Goal: Browse casually

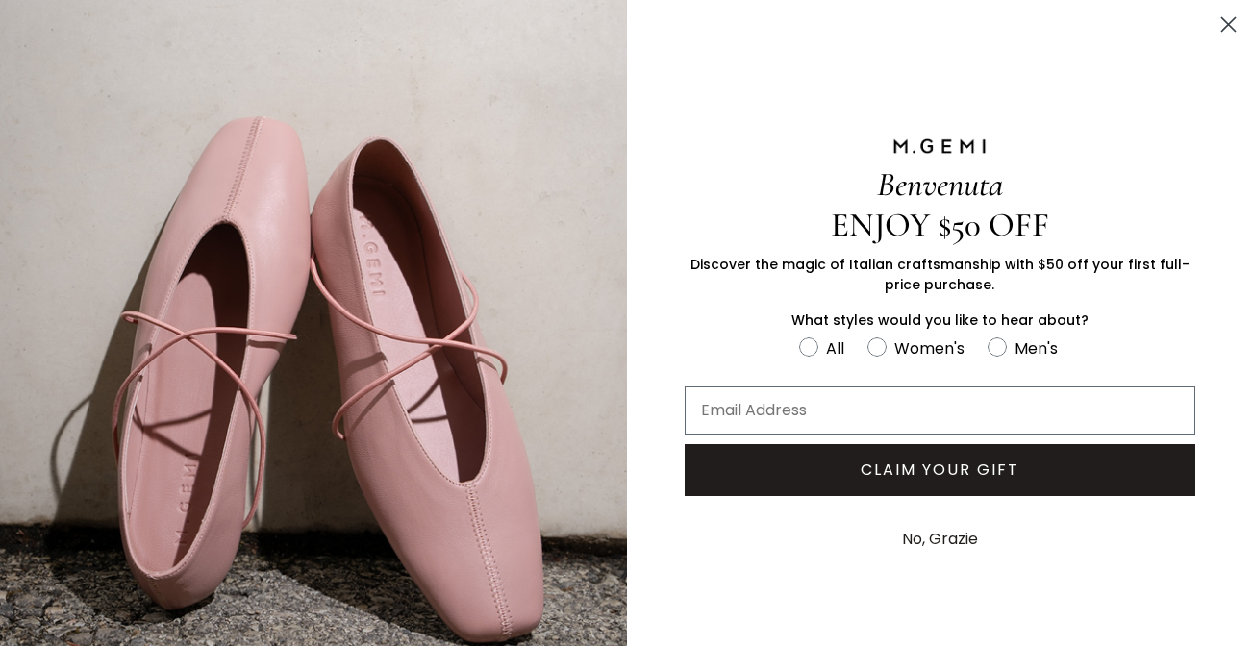
click at [1235, 27] on circle "Close dialog" at bounding box center [1229, 25] width 32 height 32
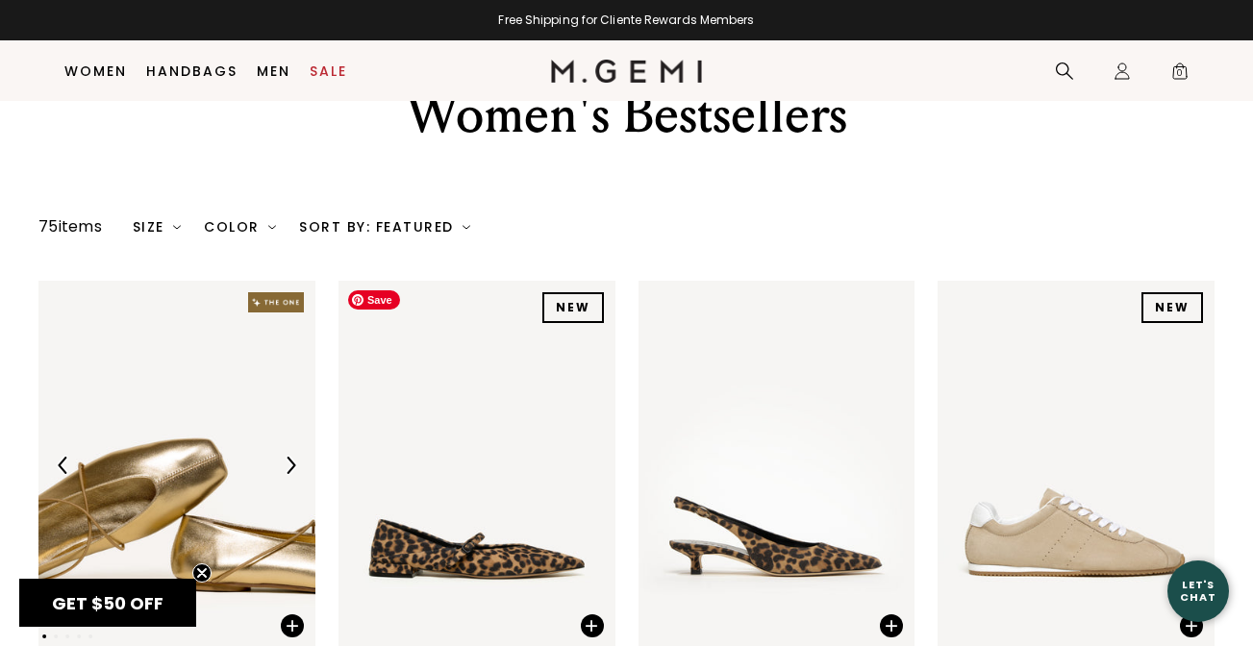
scroll to position [306, 0]
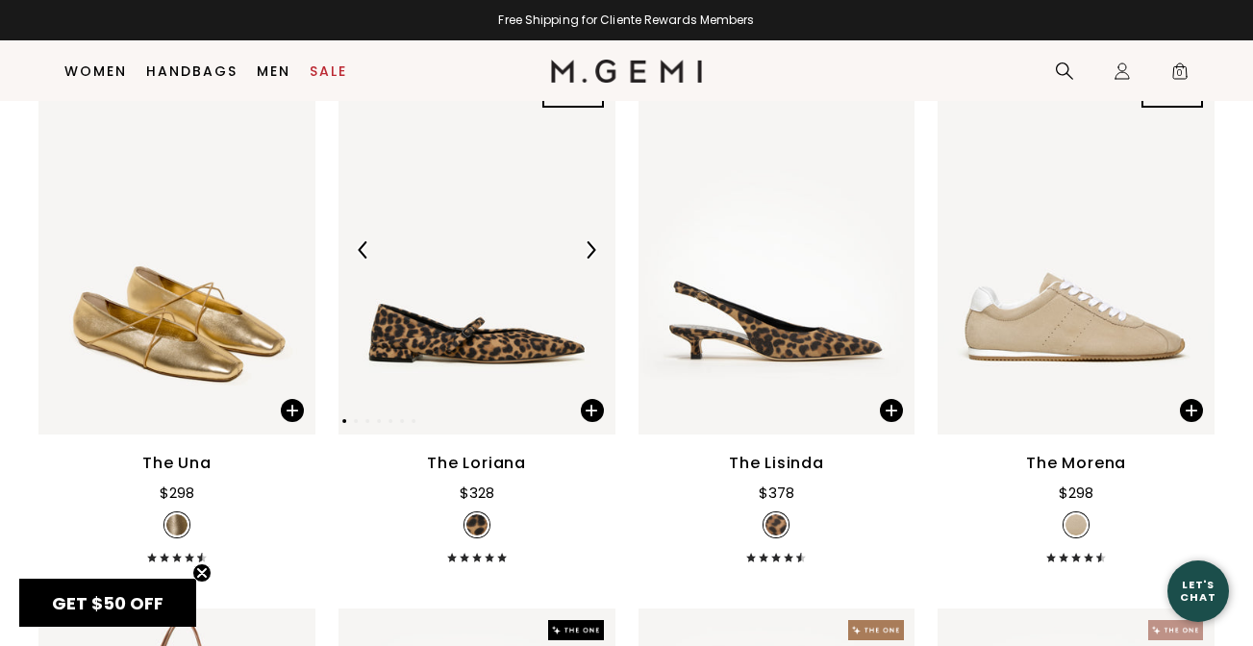
click at [588, 252] on img at bounding box center [590, 249] width 17 height 17
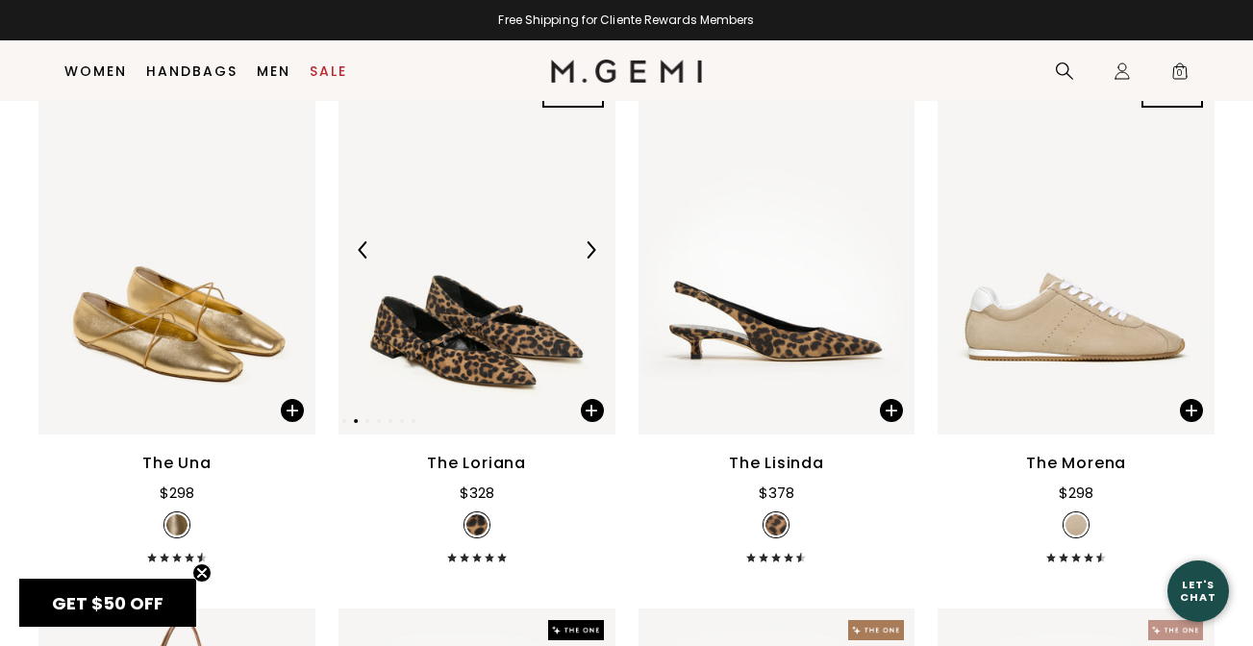
click at [588, 252] on img at bounding box center [590, 249] width 17 height 17
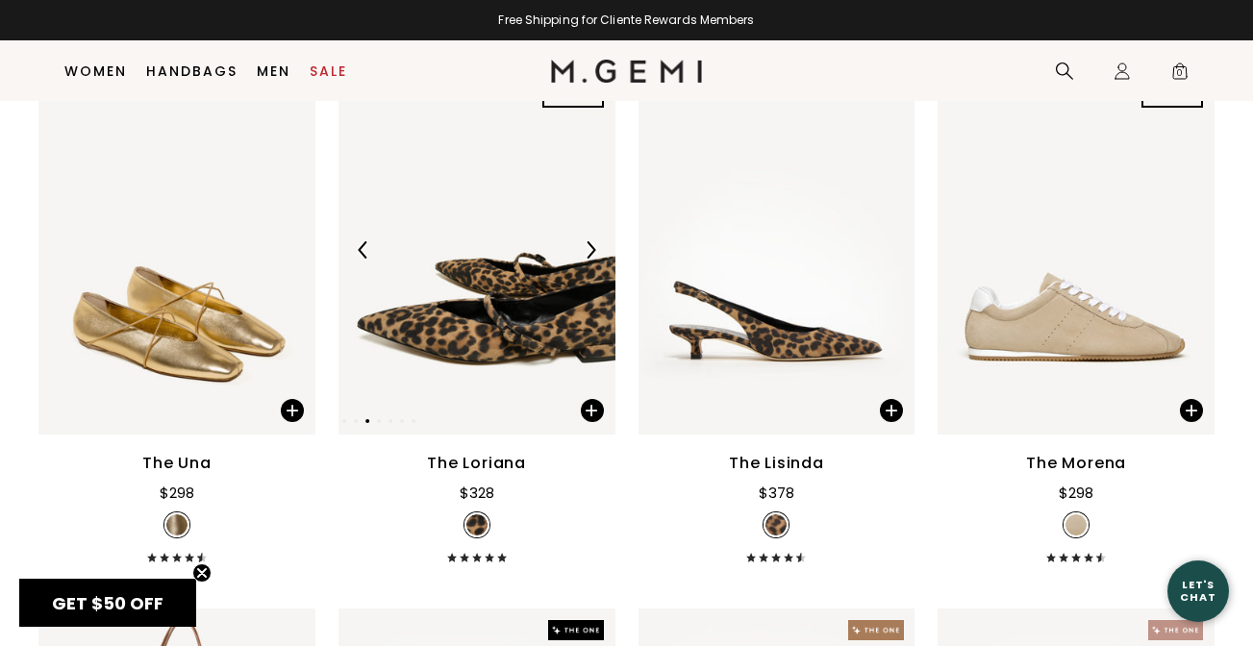
click at [588, 252] on img at bounding box center [590, 249] width 17 height 17
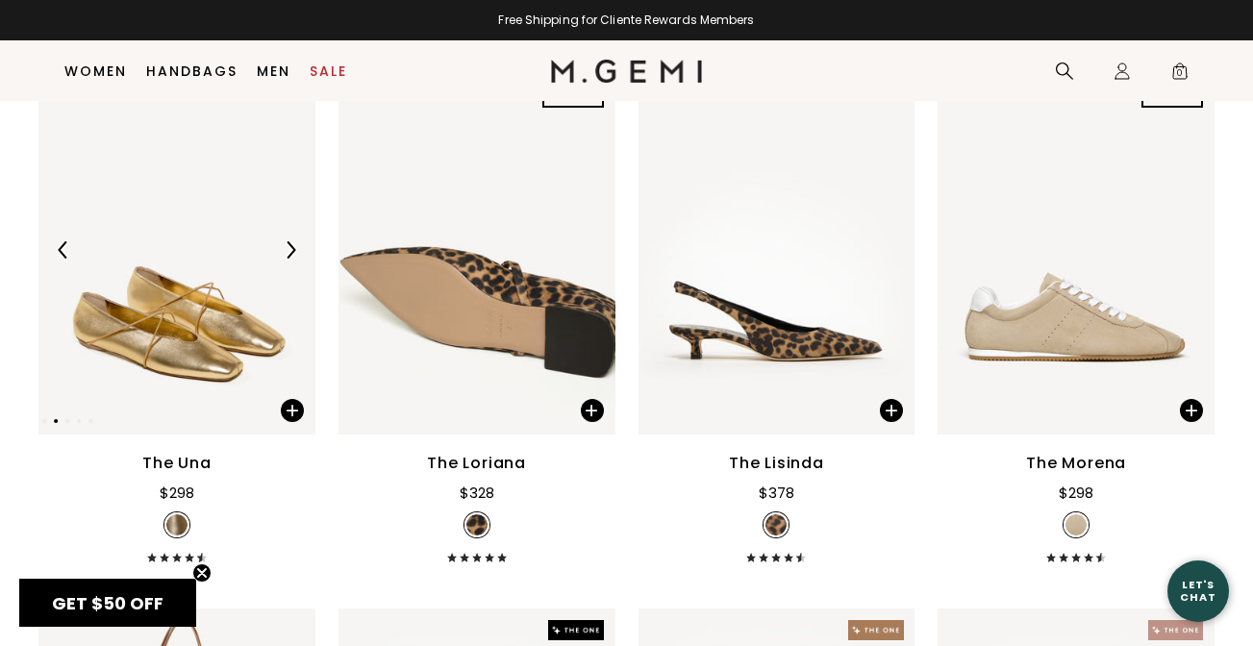
click at [279, 249] on div at bounding box center [290, 250] width 31 height 31
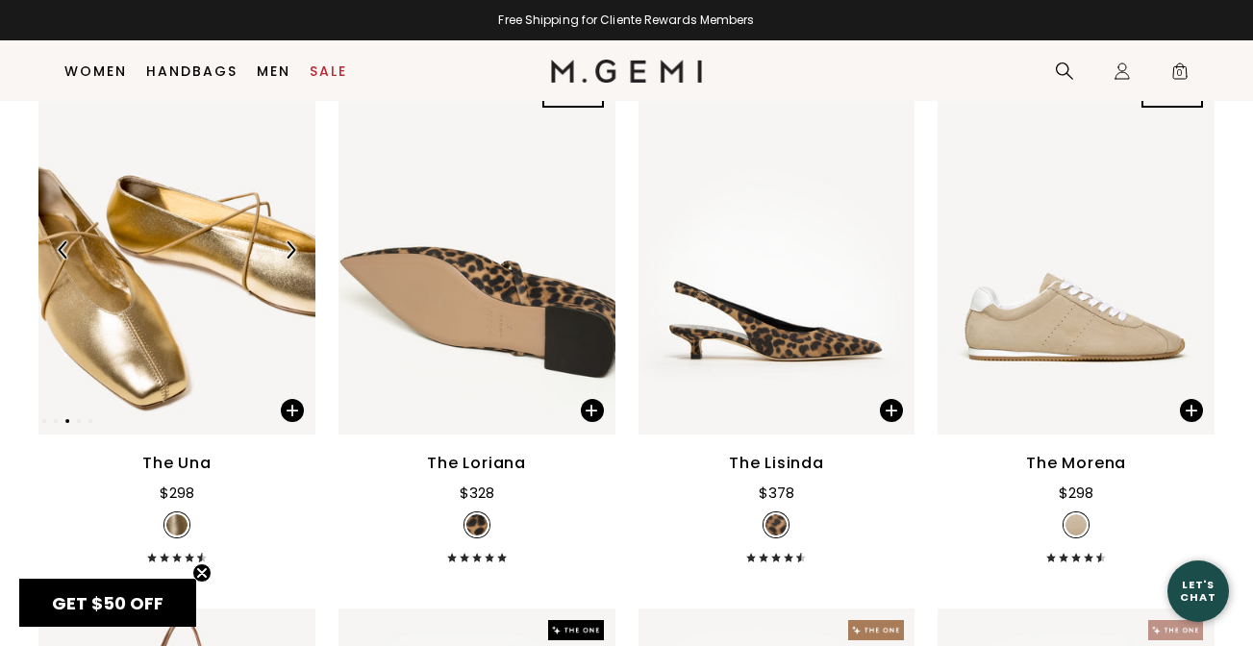
click at [279, 249] on div at bounding box center [290, 250] width 31 height 31
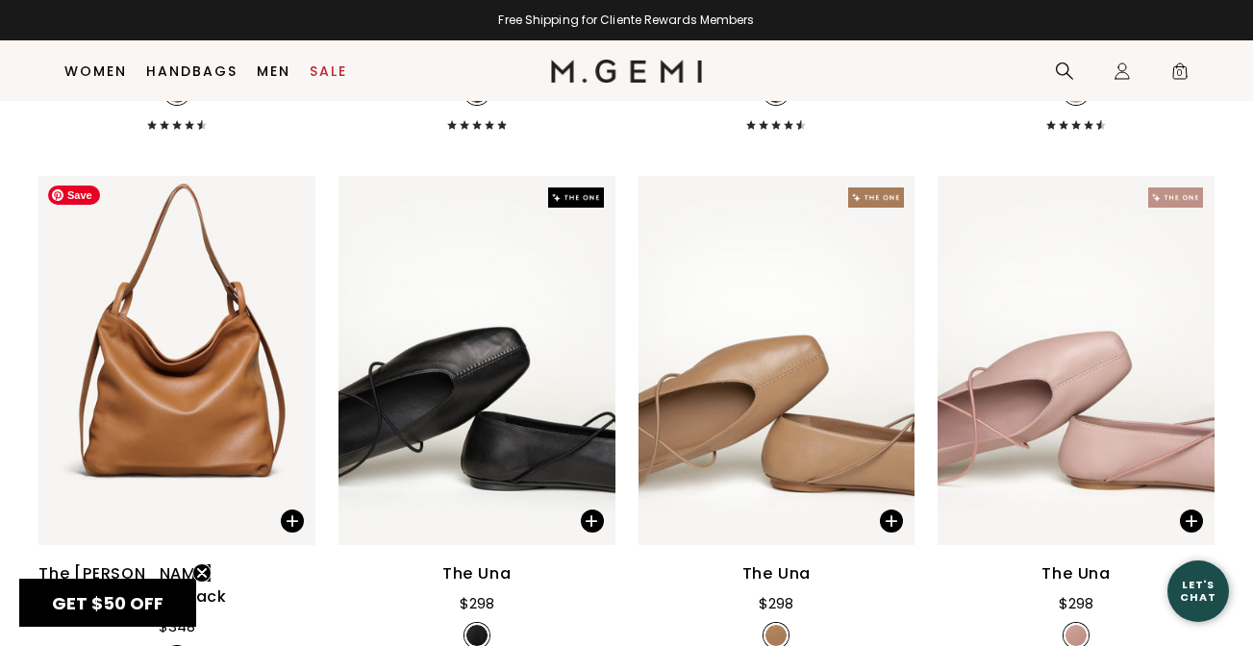
scroll to position [758, 0]
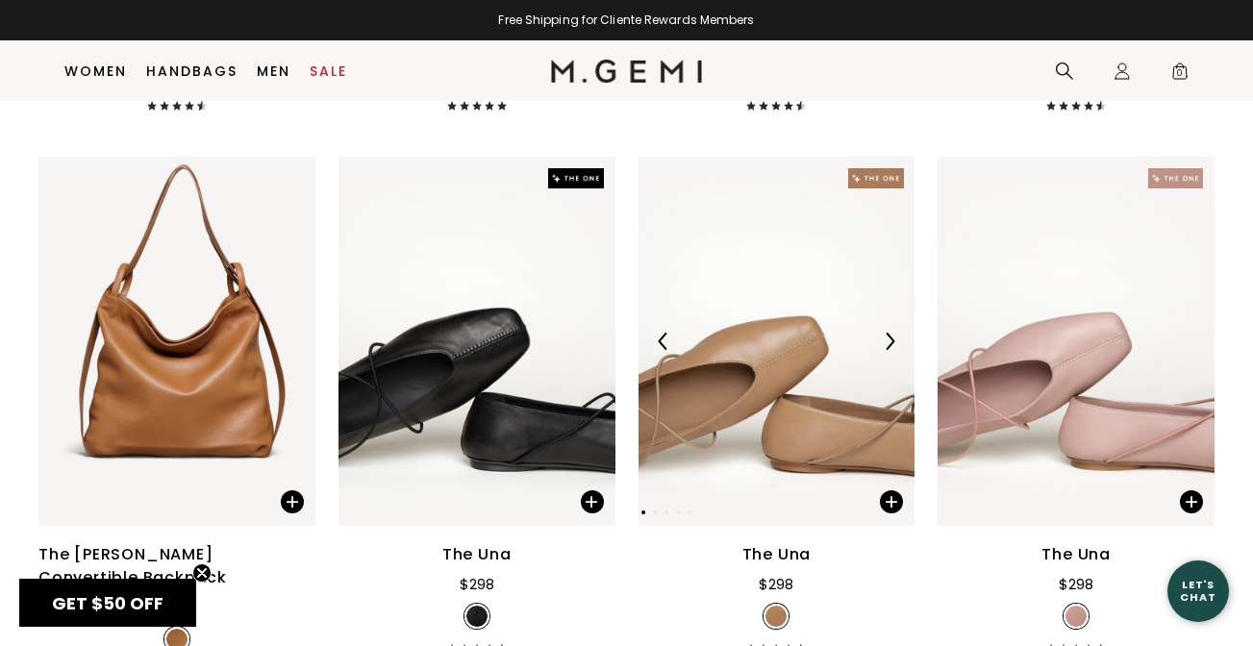
click at [881, 341] on img at bounding box center [889, 341] width 17 height 17
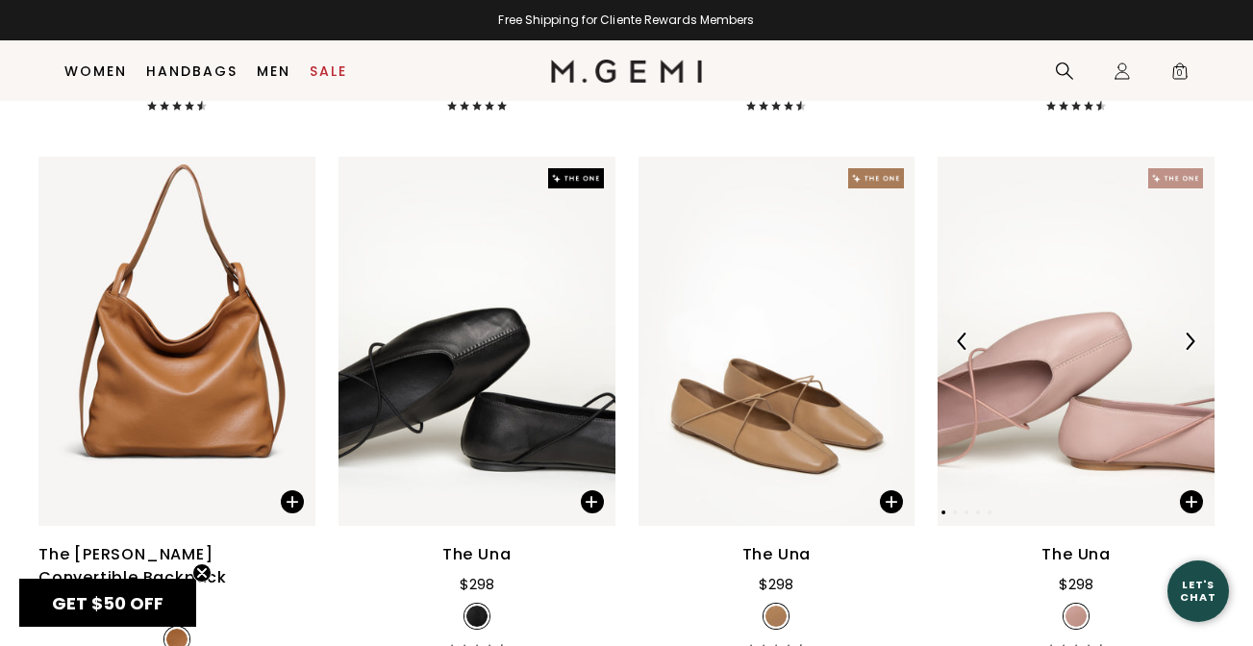
click at [1181, 345] on img at bounding box center [1189, 341] width 17 height 17
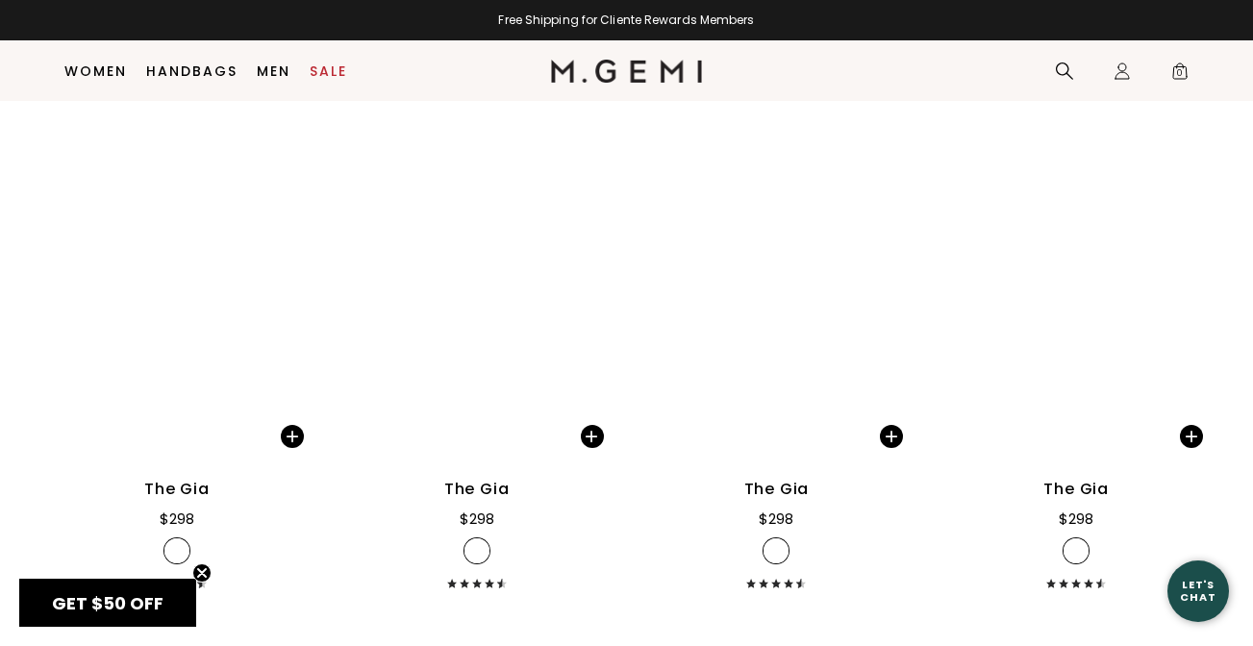
scroll to position [2798, 0]
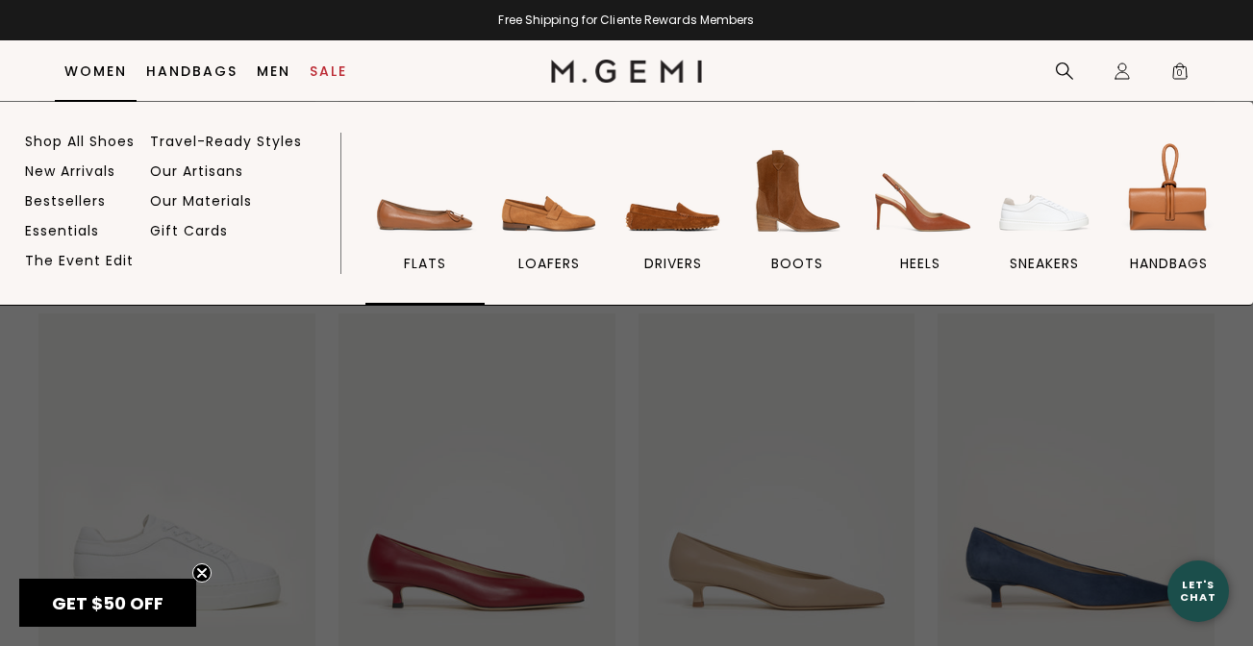
click at [429, 209] on img at bounding box center [425, 192] width 108 height 108
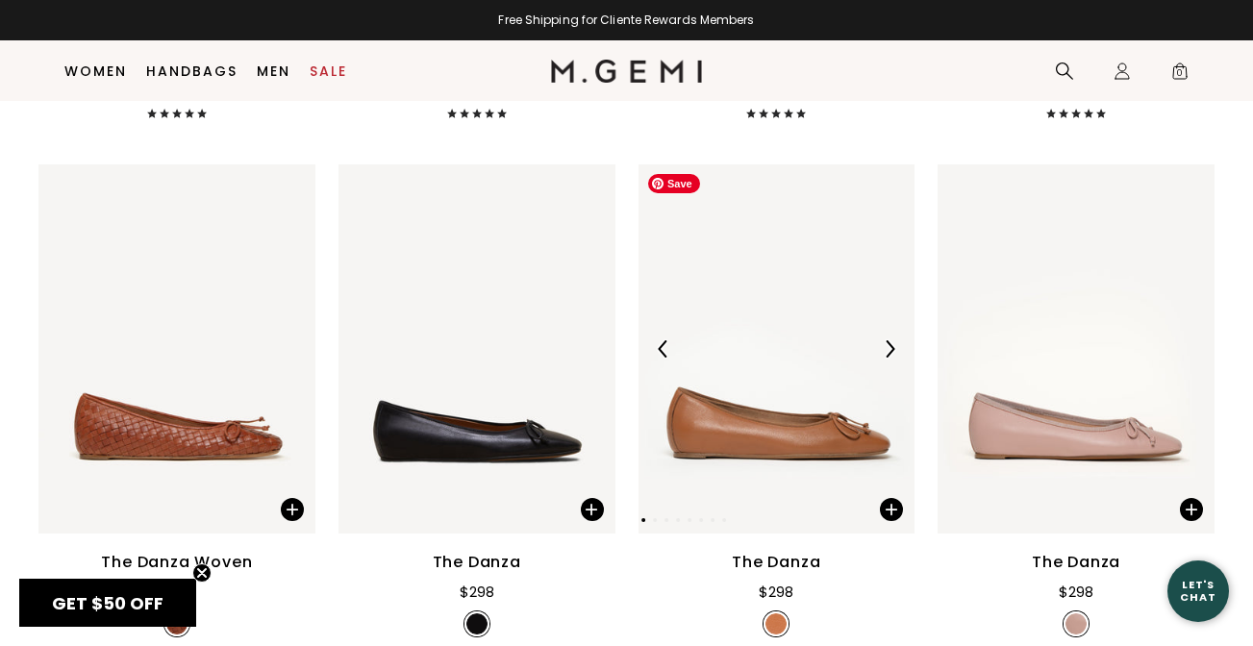
scroll to position [2423, 0]
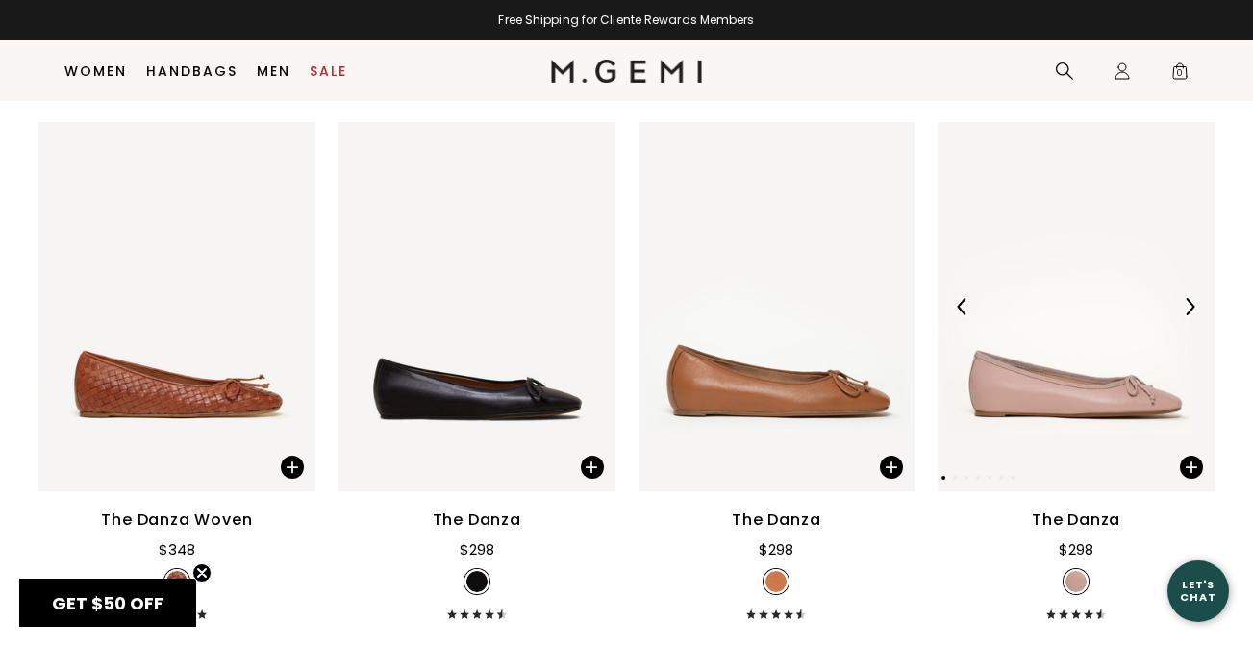
click at [1185, 299] on img at bounding box center [1189, 306] width 17 height 17
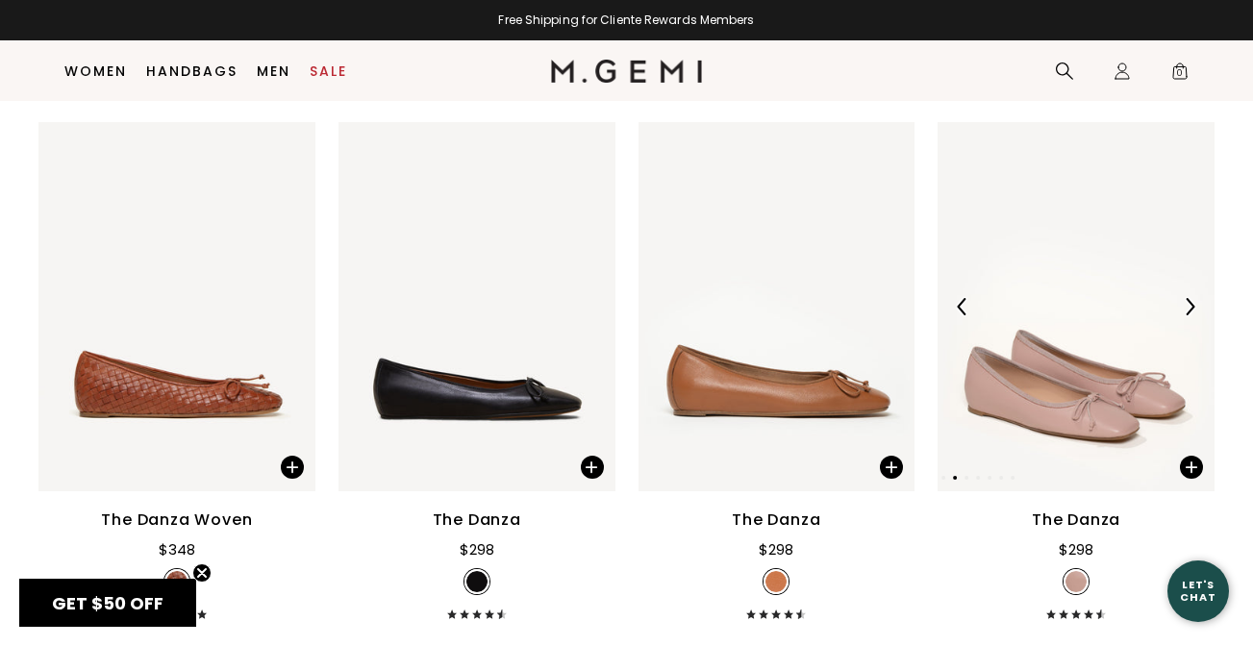
click at [1185, 299] on img at bounding box center [1189, 306] width 17 height 17
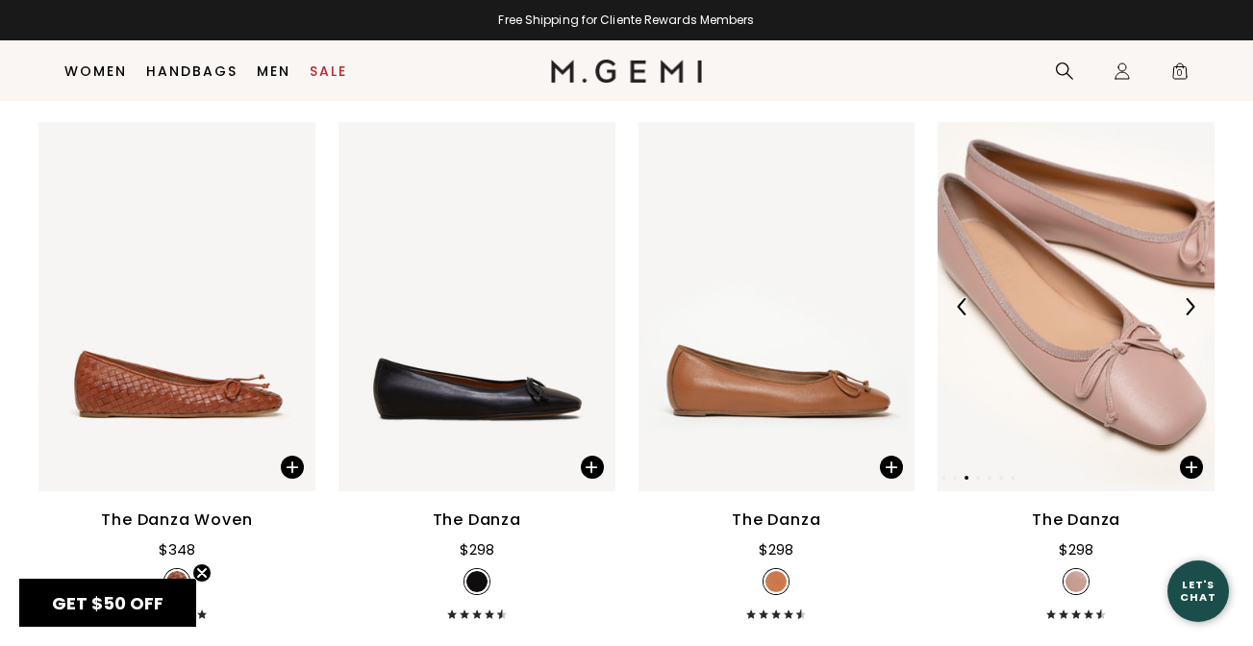
click at [1185, 299] on img at bounding box center [1189, 306] width 17 height 17
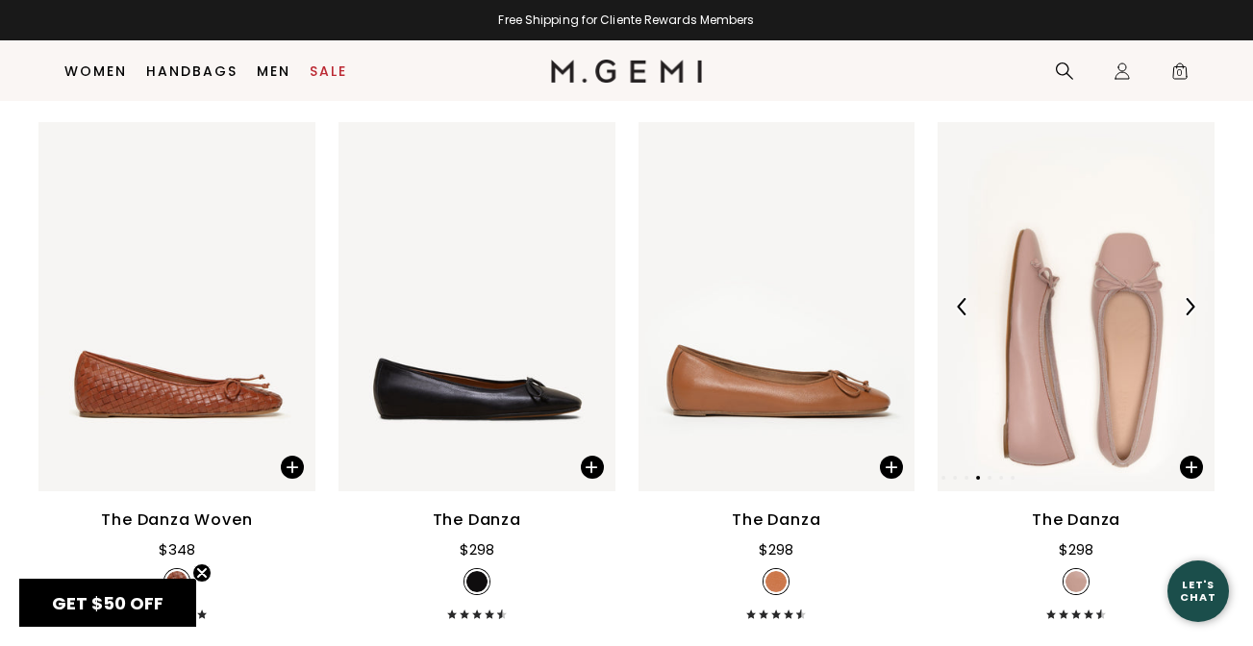
click at [1185, 299] on img at bounding box center [1189, 306] width 17 height 17
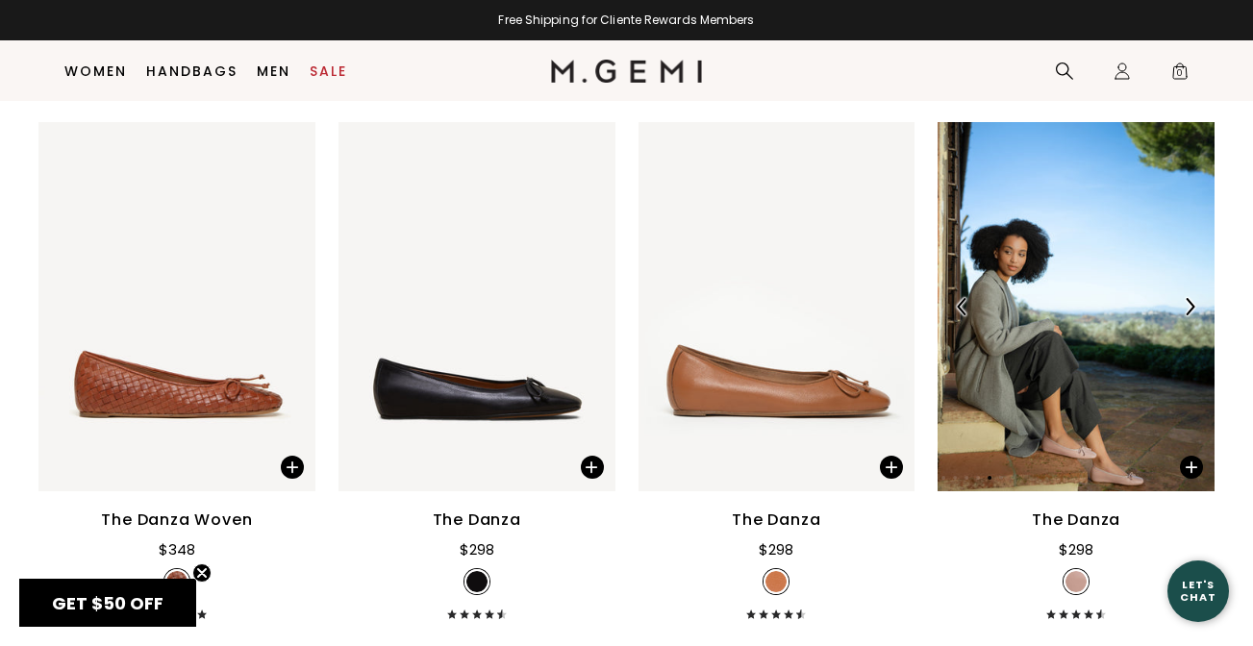
click at [1185, 299] on img at bounding box center [1189, 306] width 17 height 17
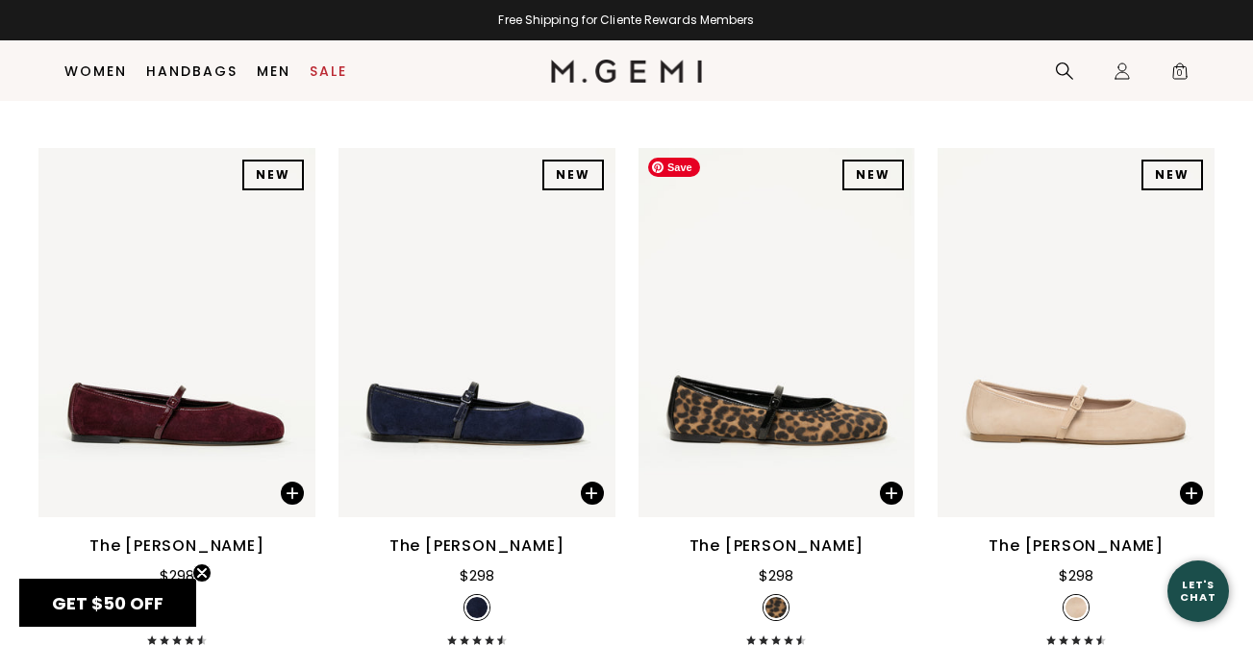
scroll to position [2956, 0]
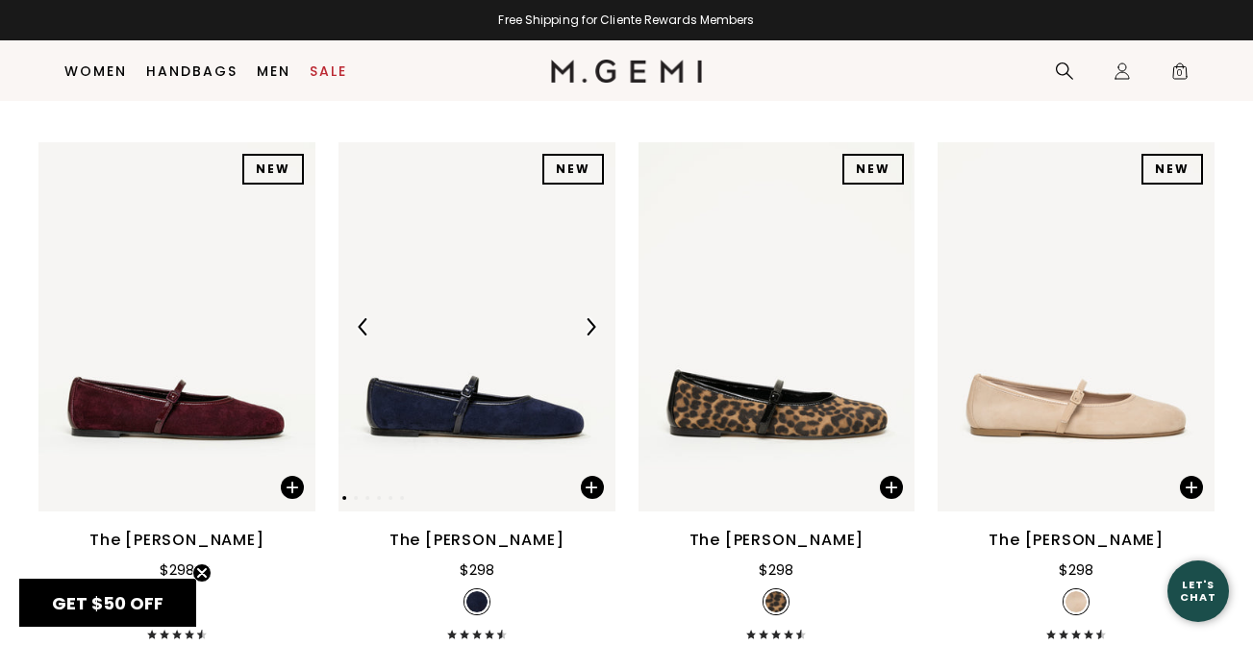
click at [594, 323] on img at bounding box center [590, 326] width 17 height 17
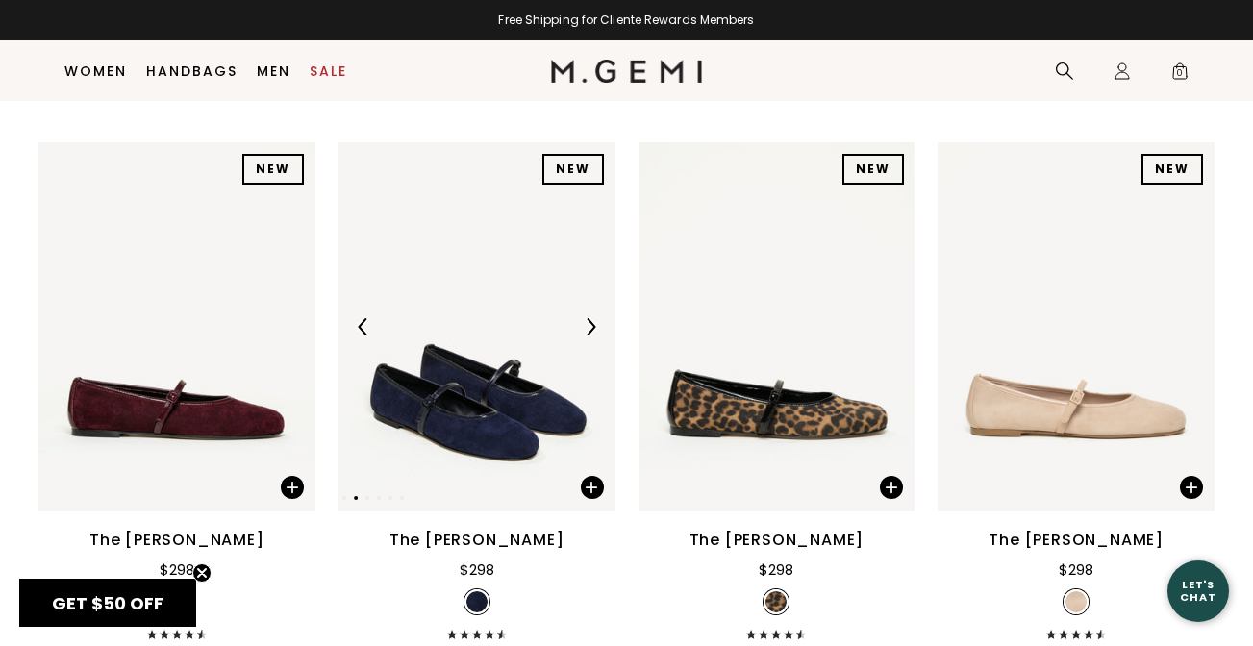
click at [594, 323] on img at bounding box center [590, 326] width 17 height 17
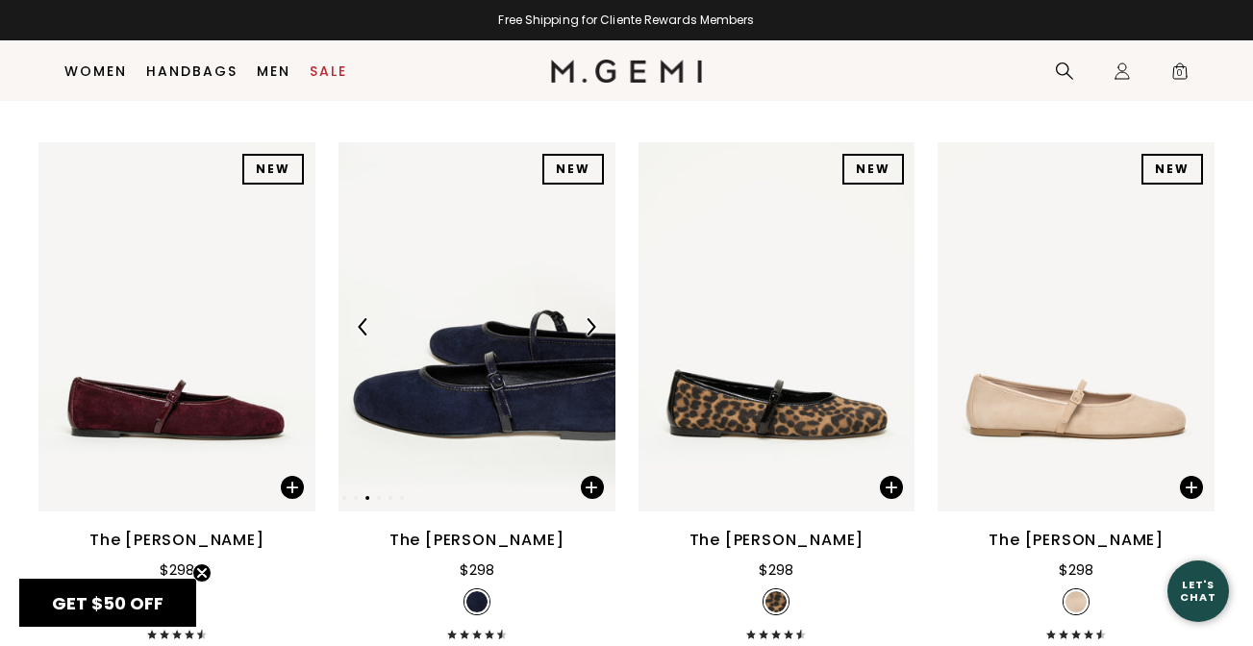
click at [594, 323] on img at bounding box center [590, 326] width 17 height 17
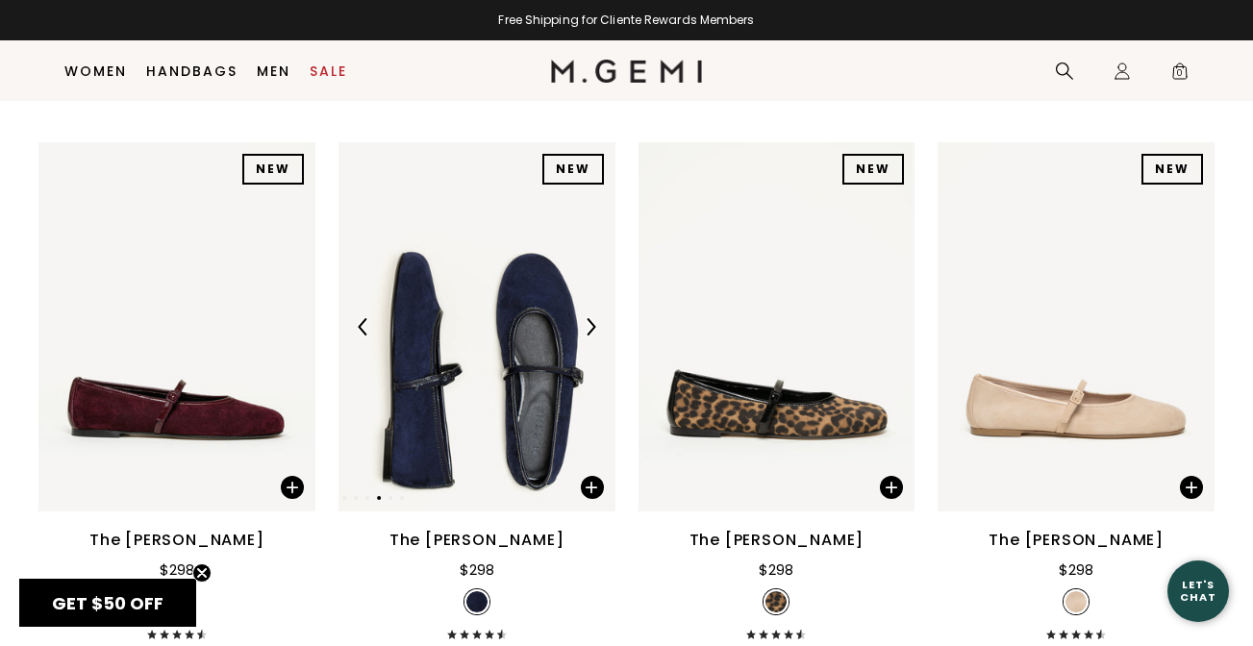
click at [594, 323] on img at bounding box center [590, 326] width 17 height 17
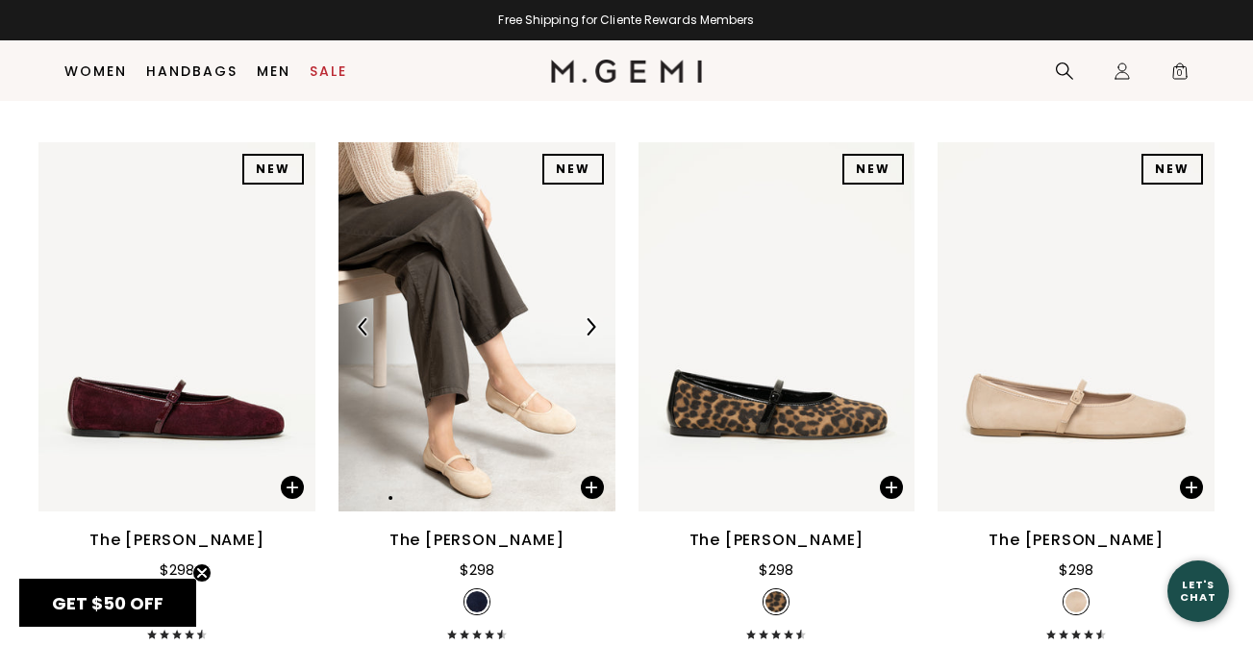
click at [594, 323] on img at bounding box center [590, 326] width 17 height 17
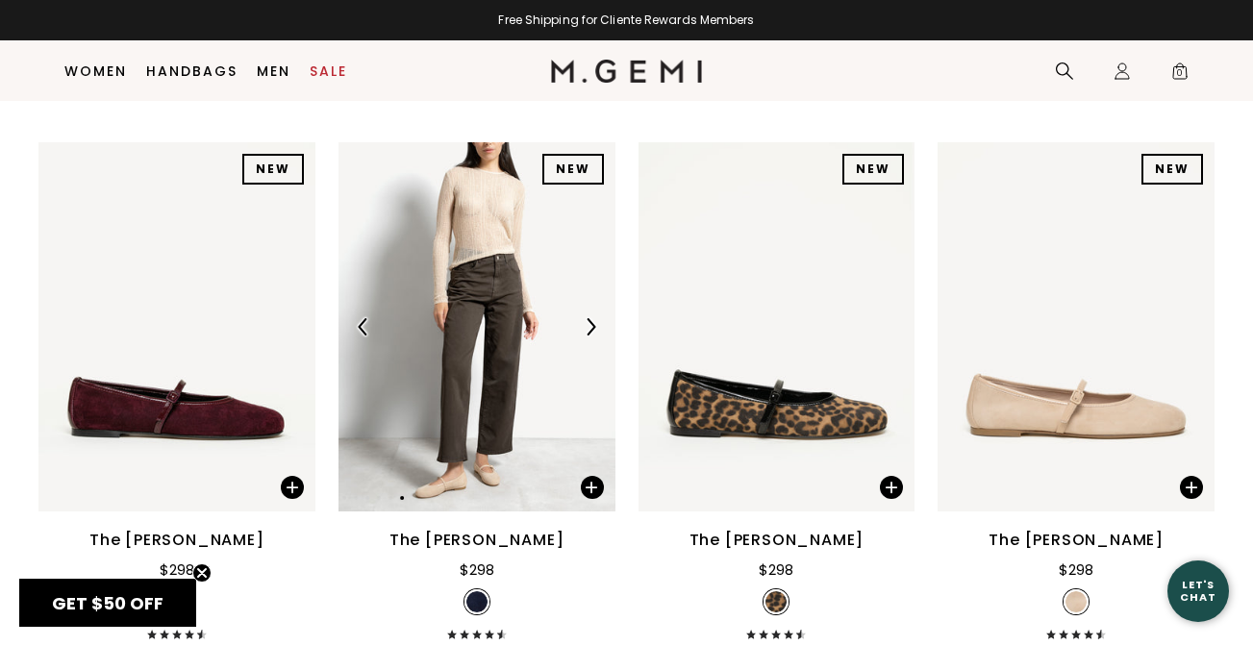
click at [594, 323] on img at bounding box center [590, 326] width 17 height 17
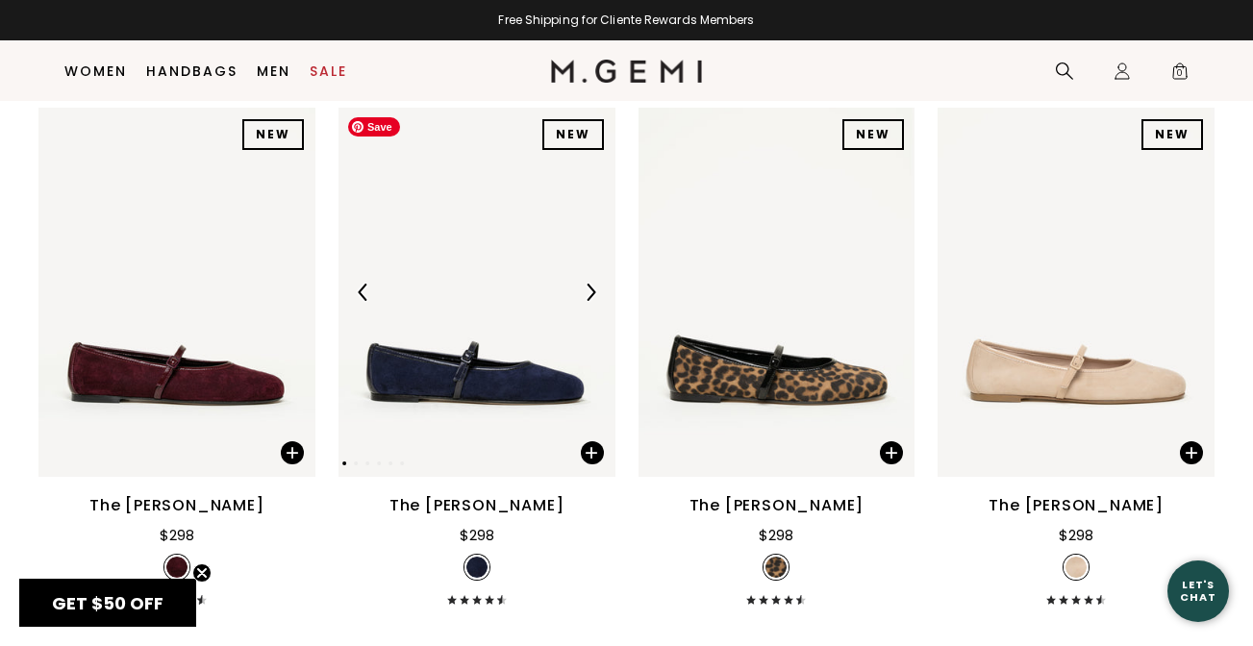
scroll to position [3000, 0]
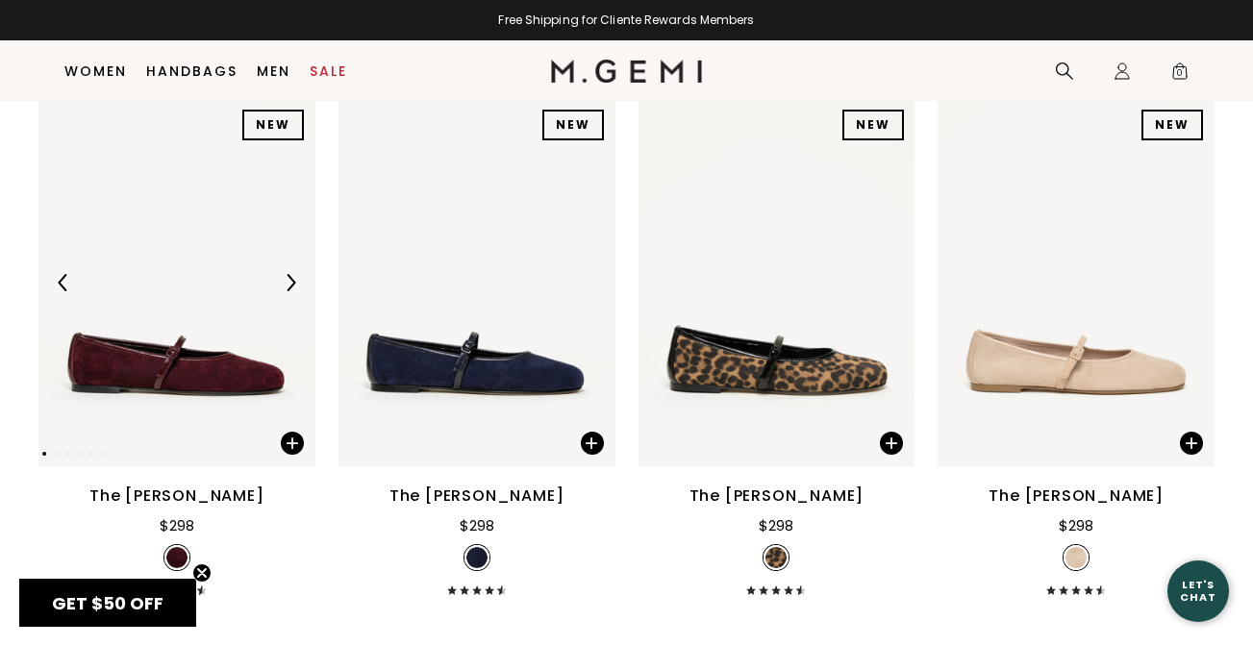
click at [284, 288] on img at bounding box center [290, 282] width 17 height 17
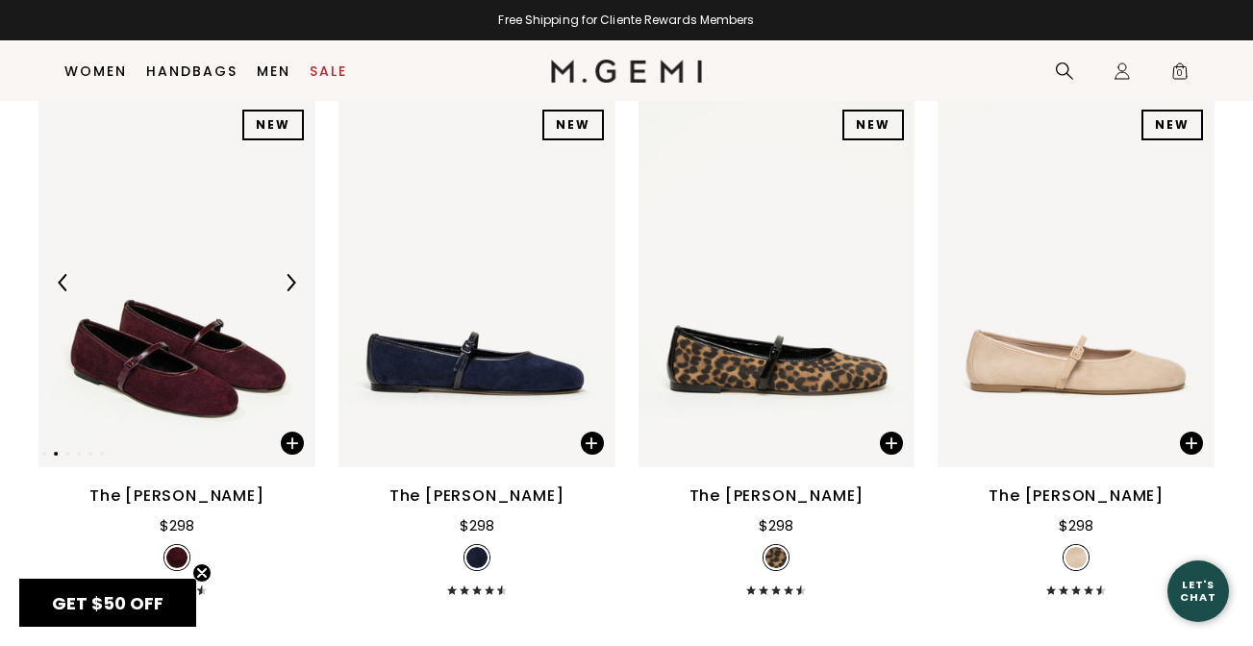
click at [284, 288] on img at bounding box center [290, 282] width 17 height 17
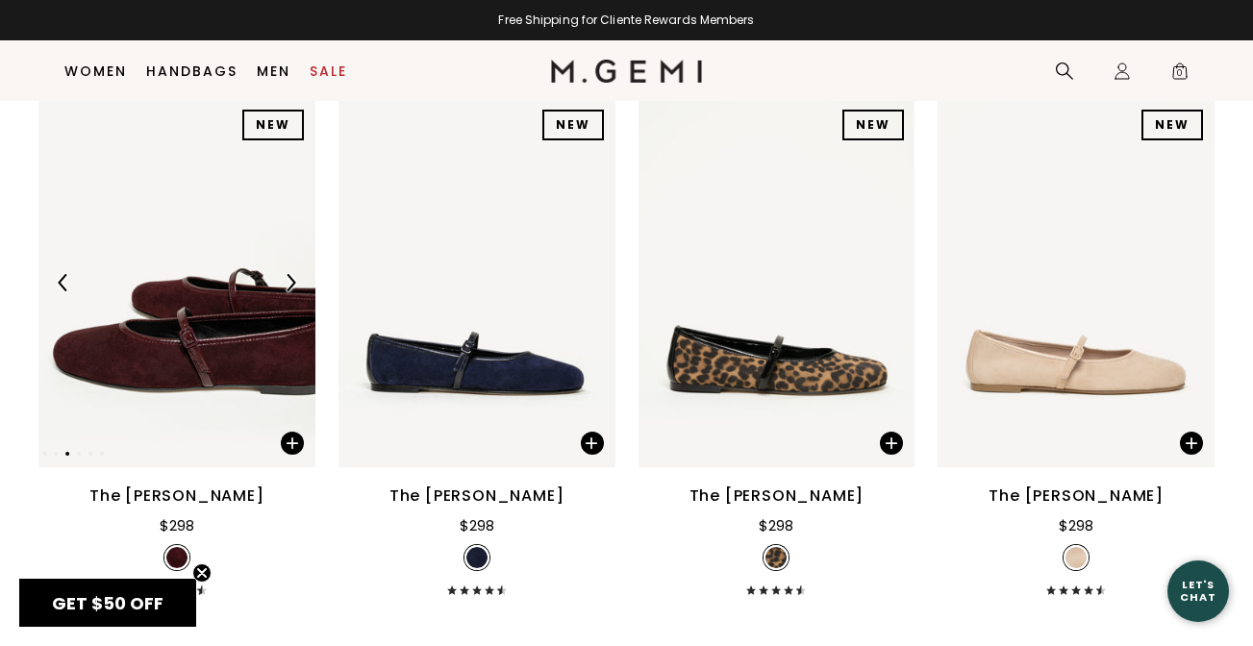
click at [284, 288] on img at bounding box center [290, 282] width 17 height 17
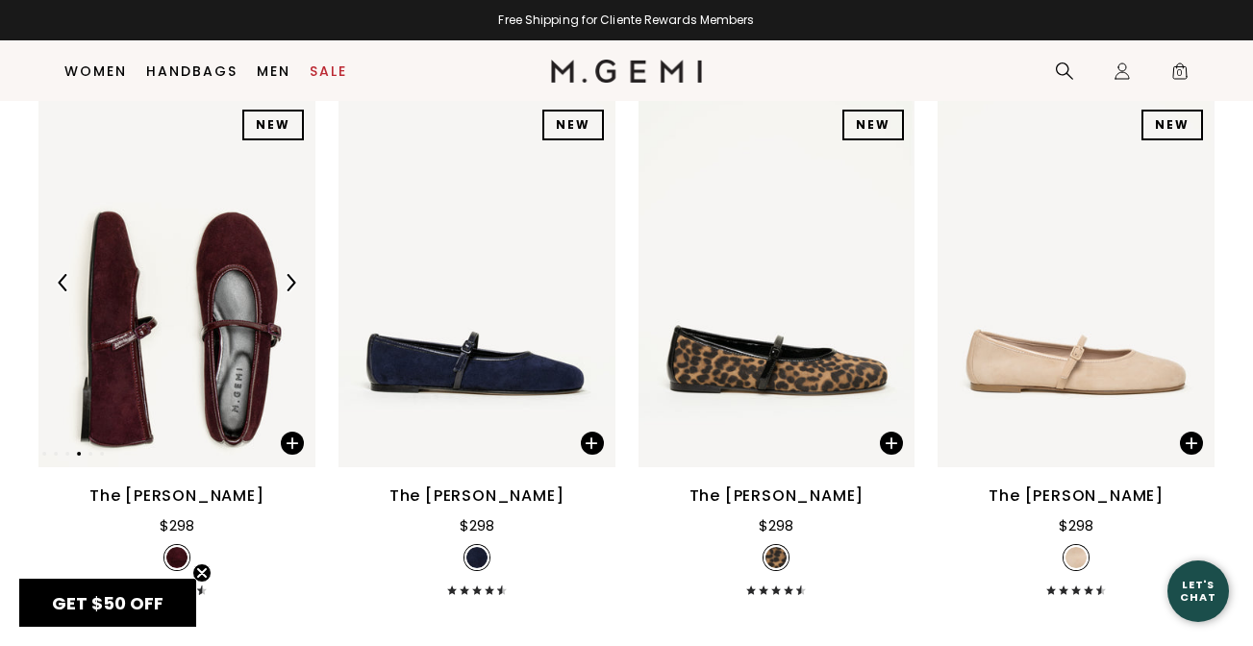
click at [284, 288] on img at bounding box center [290, 282] width 17 height 17
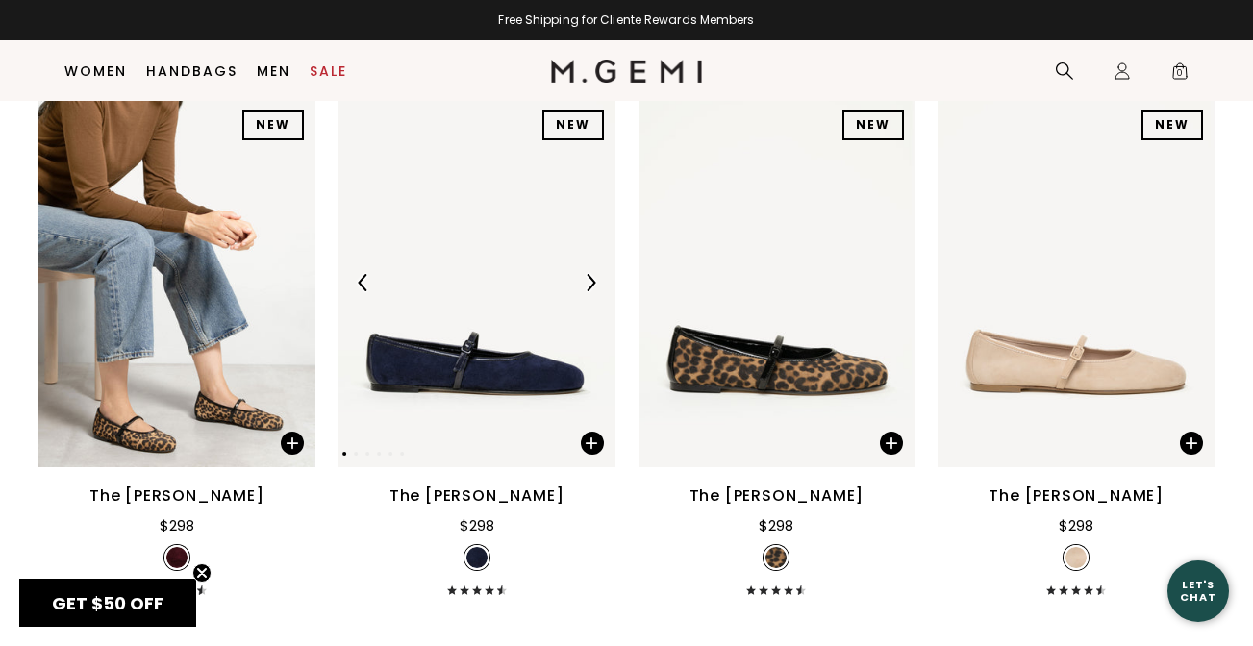
click at [591, 284] on img at bounding box center [590, 282] width 17 height 17
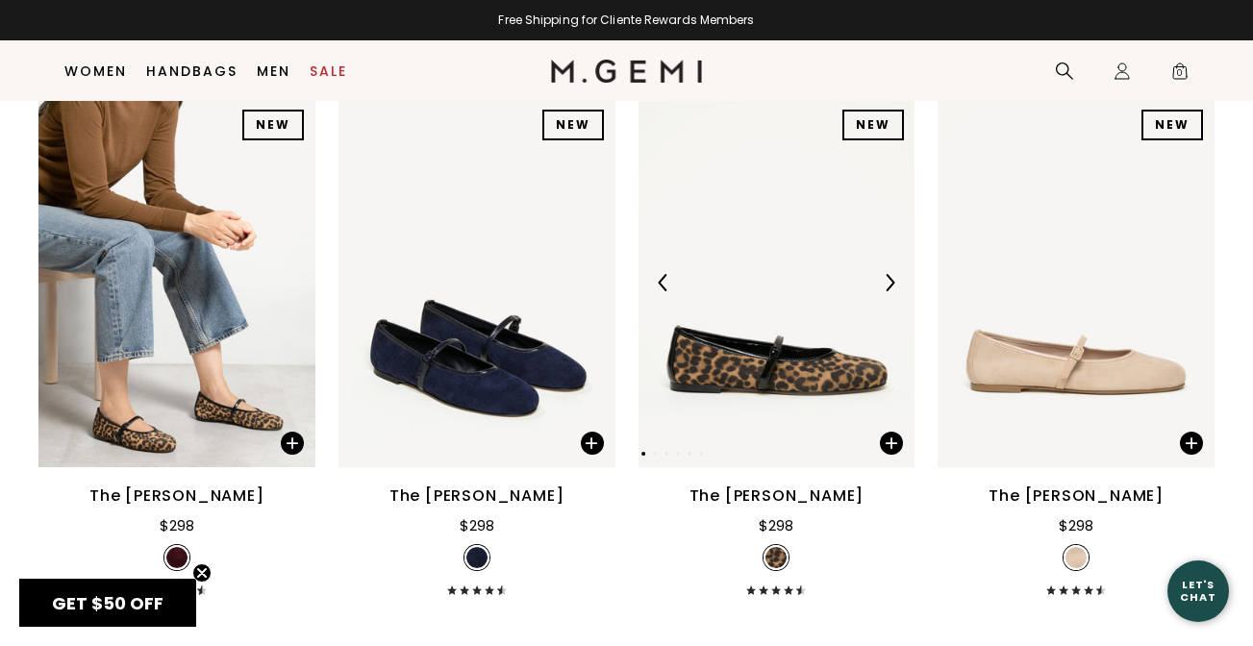
click at [897, 277] on img at bounding box center [889, 282] width 17 height 17
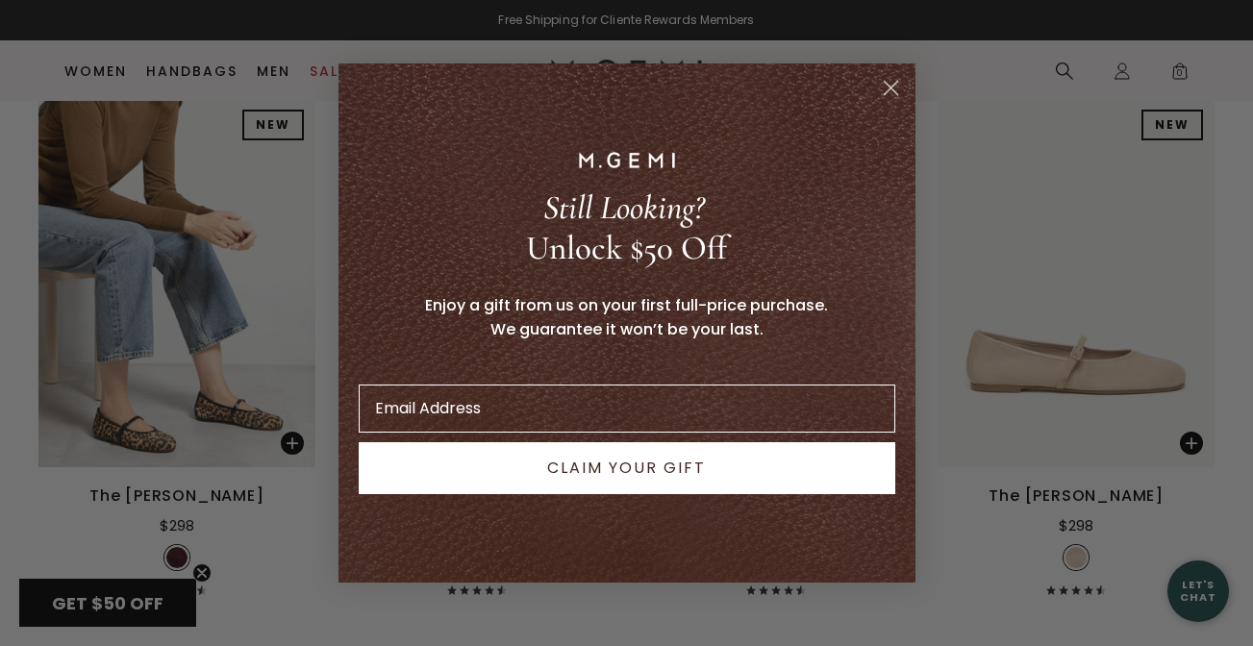
click at [1189, 278] on div "Close dialog Still Looking? Unlock $50 Off Enjoy a gift from us on your first f…" at bounding box center [626, 323] width 1253 height 646
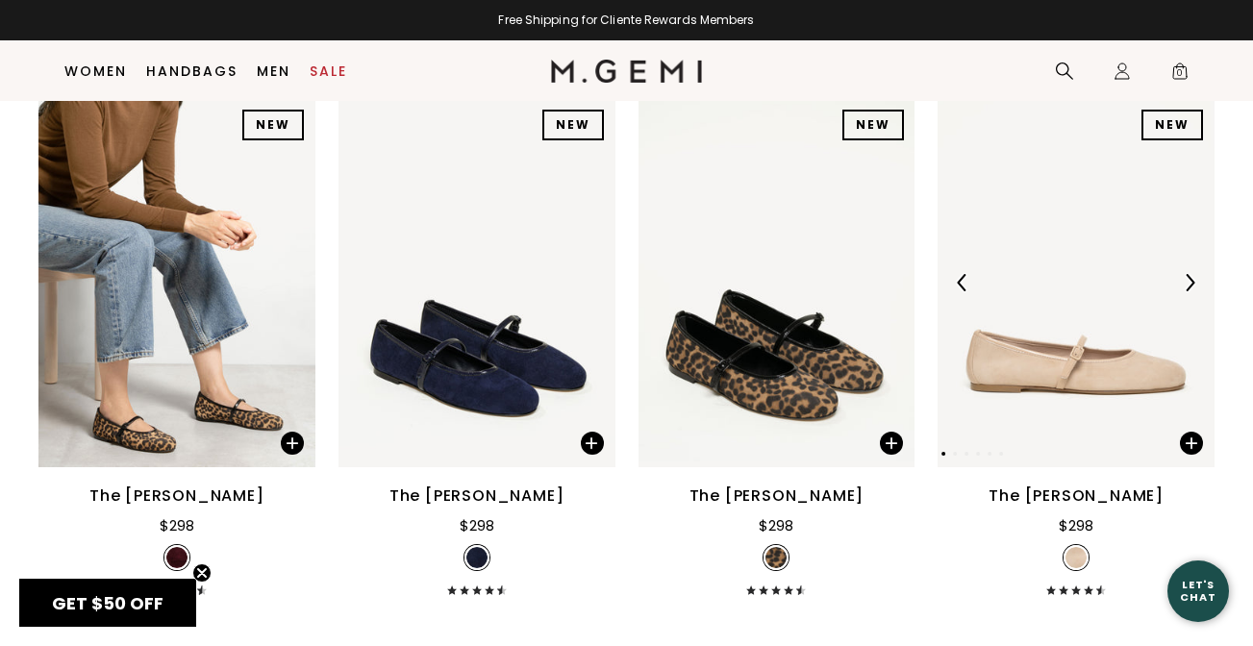
click at [1183, 276] on img at bounding box center [1189, 282] width 17 height 17
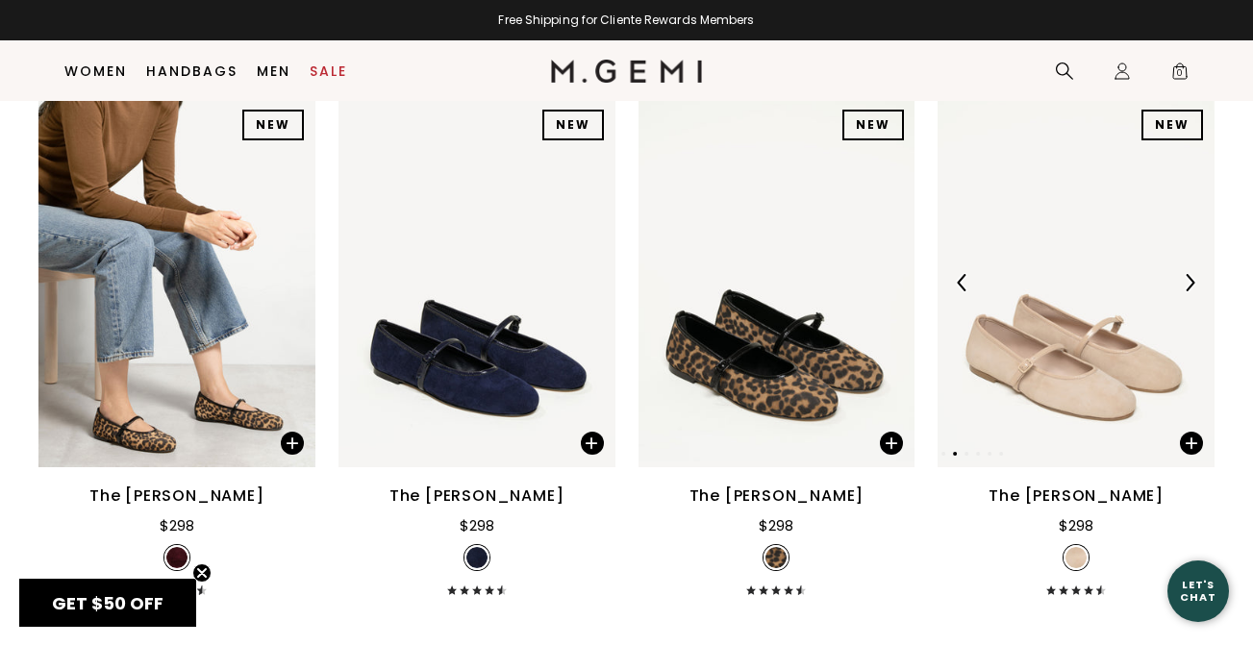
click at [1183, 276] on img at bounding box center [1189, 282] width 17 height 17
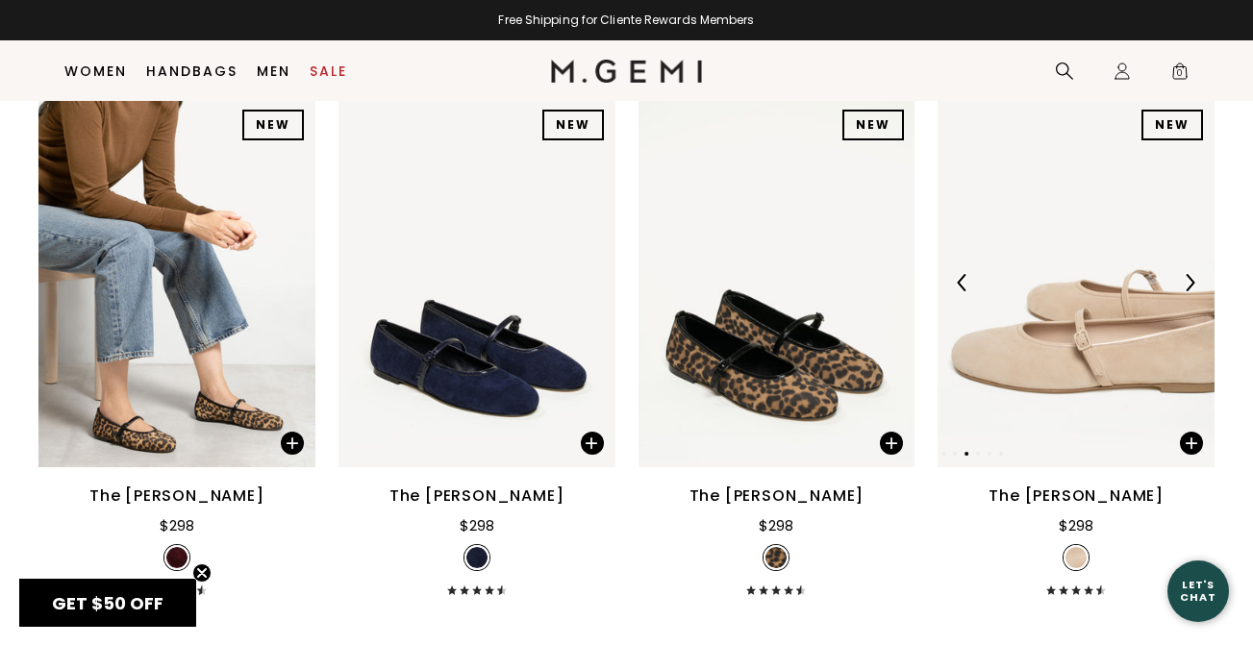
click at [1183, 276] on img at bounding box center [1189, 282] width 17 height 17
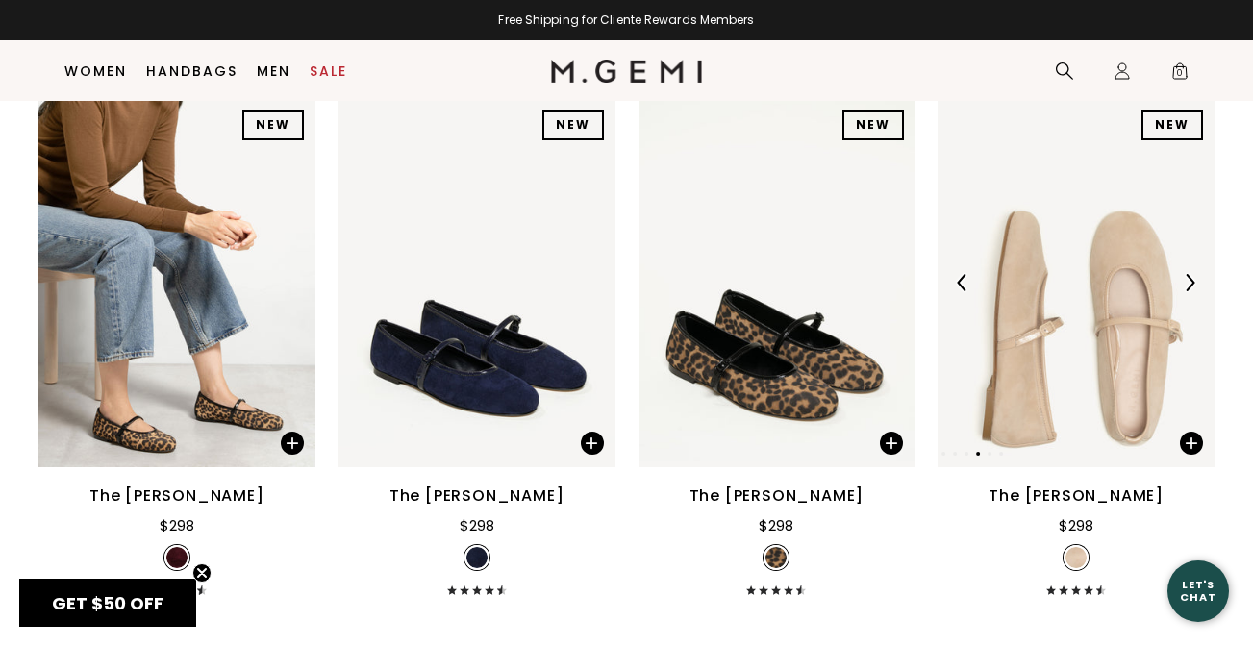
click at [1188, 279] on img at bounding box center [1189, 282] width 17 height 17
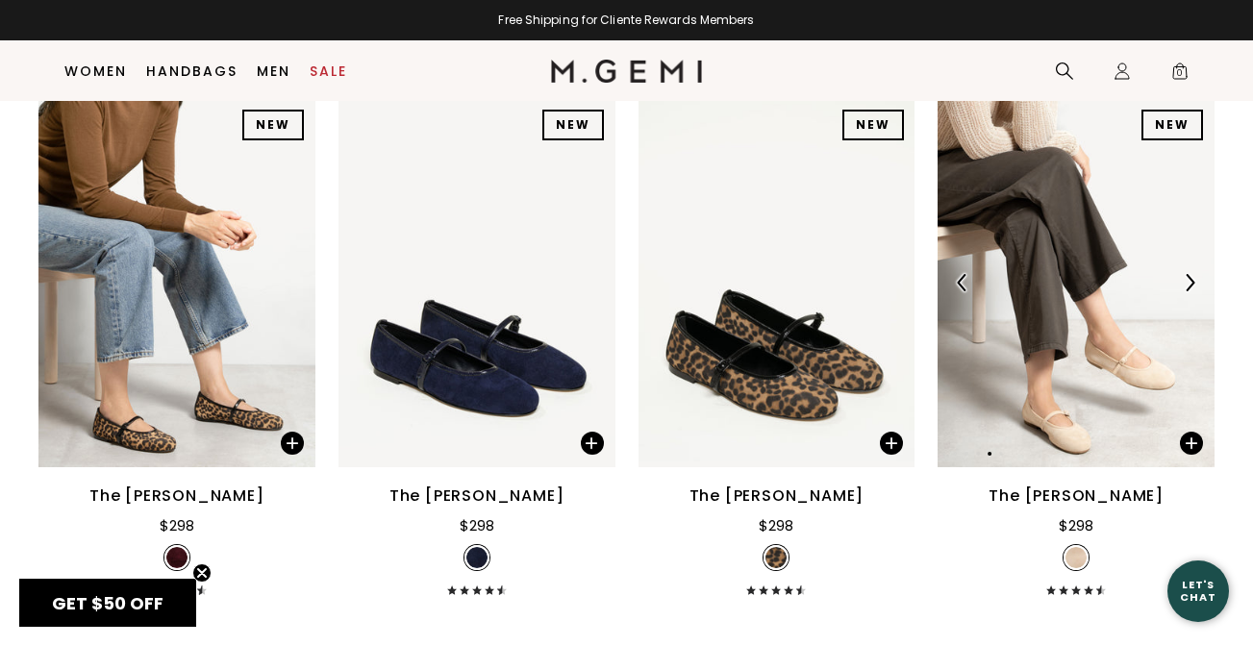
click at [1188, 279] on img at bounding box center [1189, 282] width 17 height 17
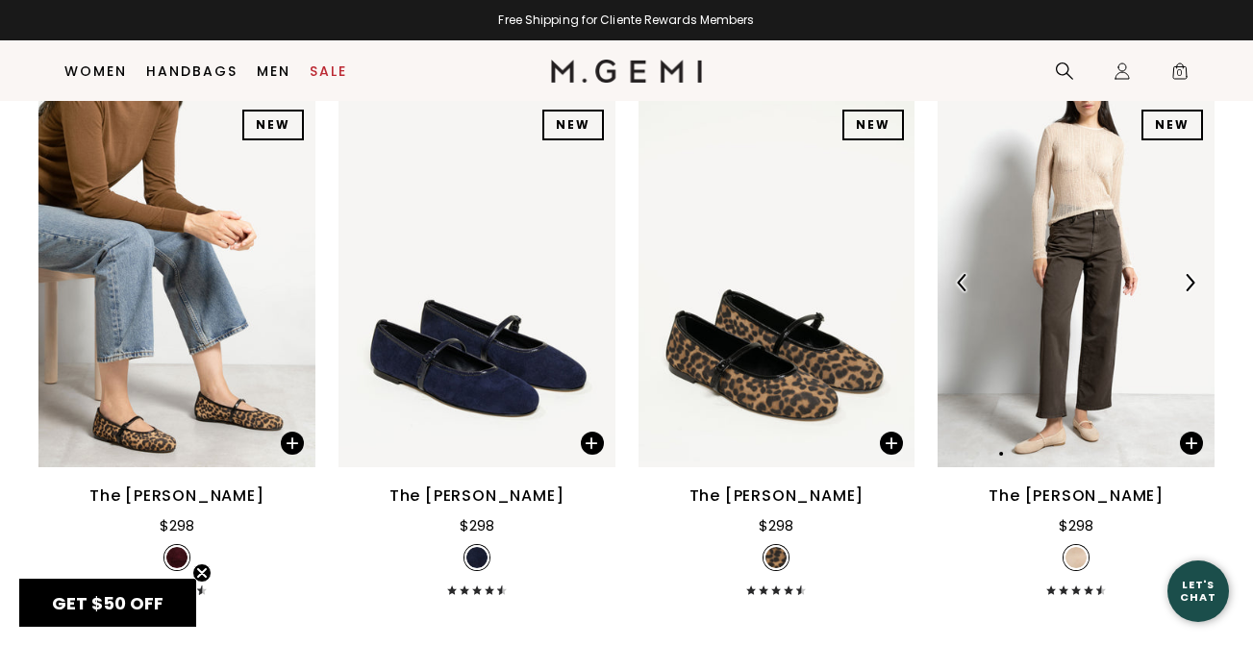
click at [1188, 279] on img at bounding box center [1189, 282] width 17 height 17
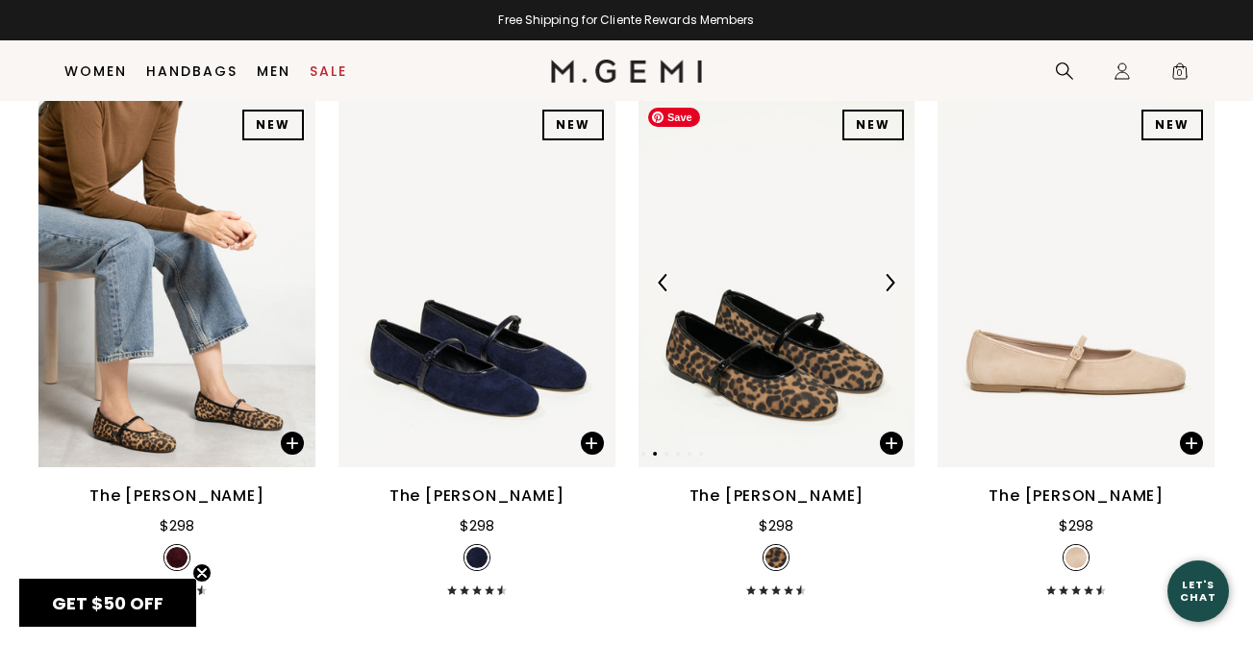
scroll to position [3015, 0]
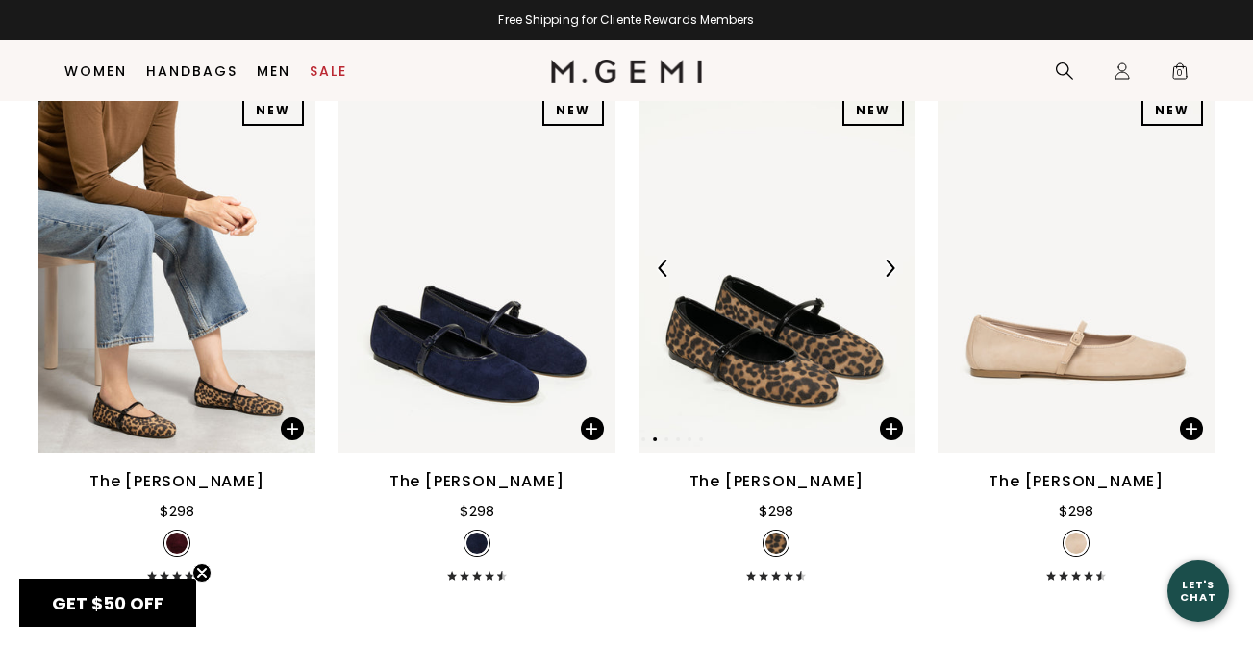
click at [885, 276] on img at bounding box center [889, 268] width 17 height 17
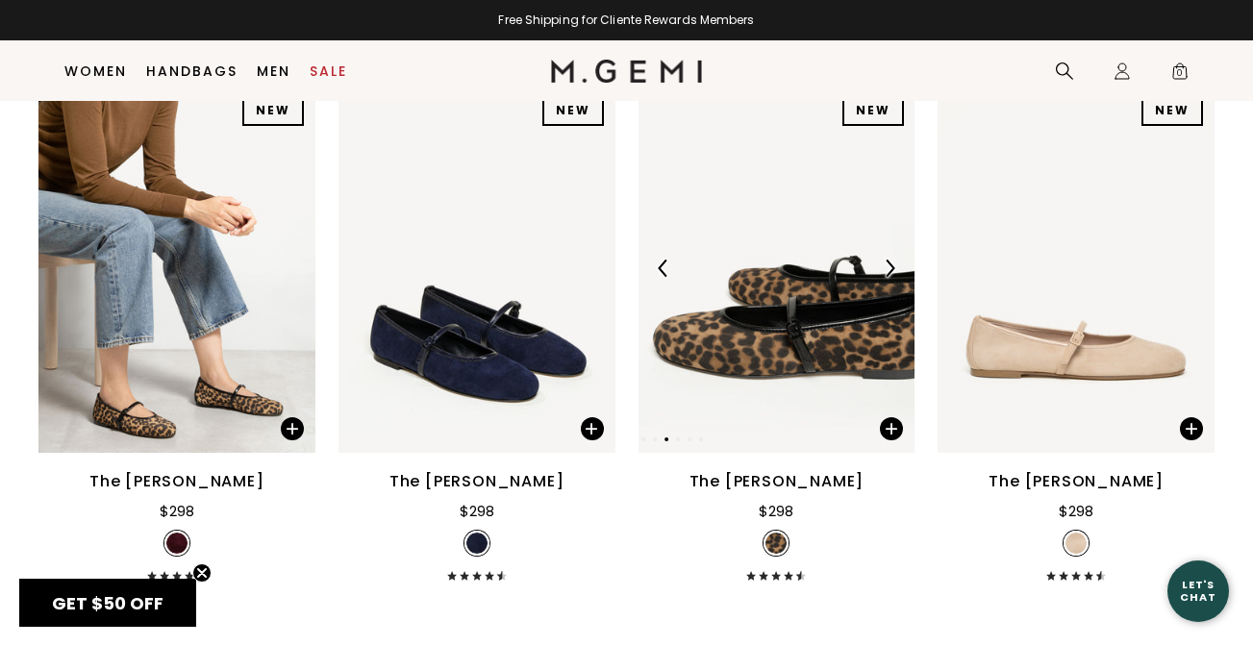
click at [885, 275] on img at bounding box center [889, 268] width 17 height 17
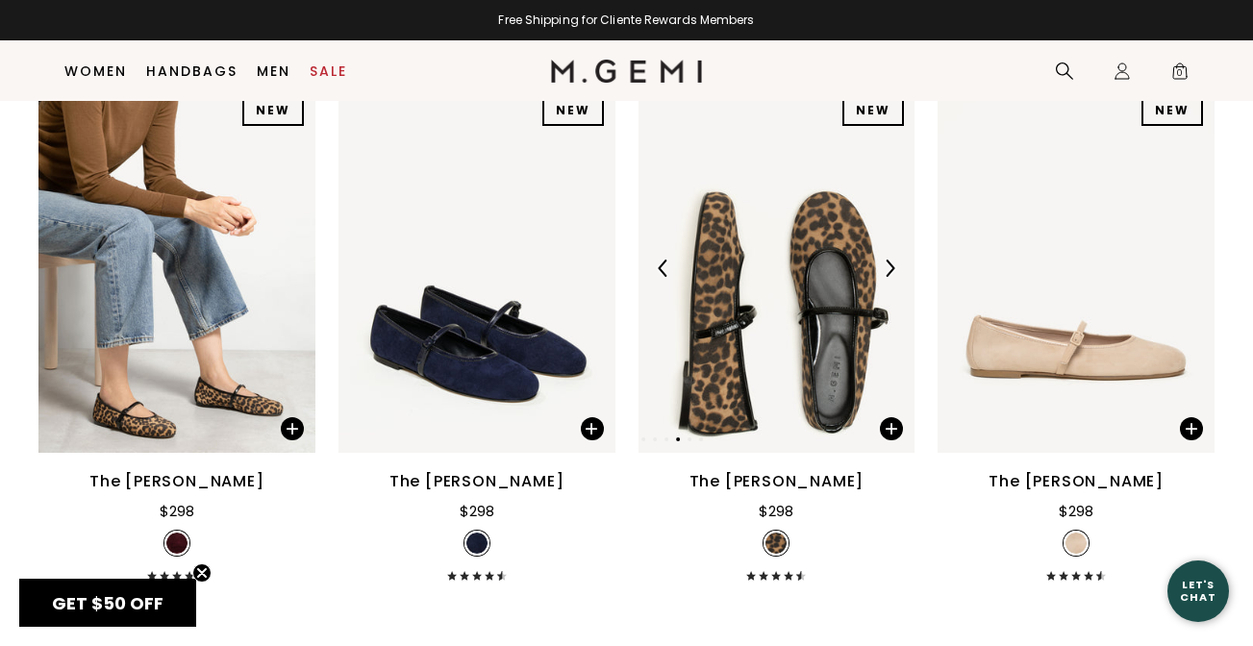
click at [885, 275] on img at bounding box center [889, 268] width 17 height 17
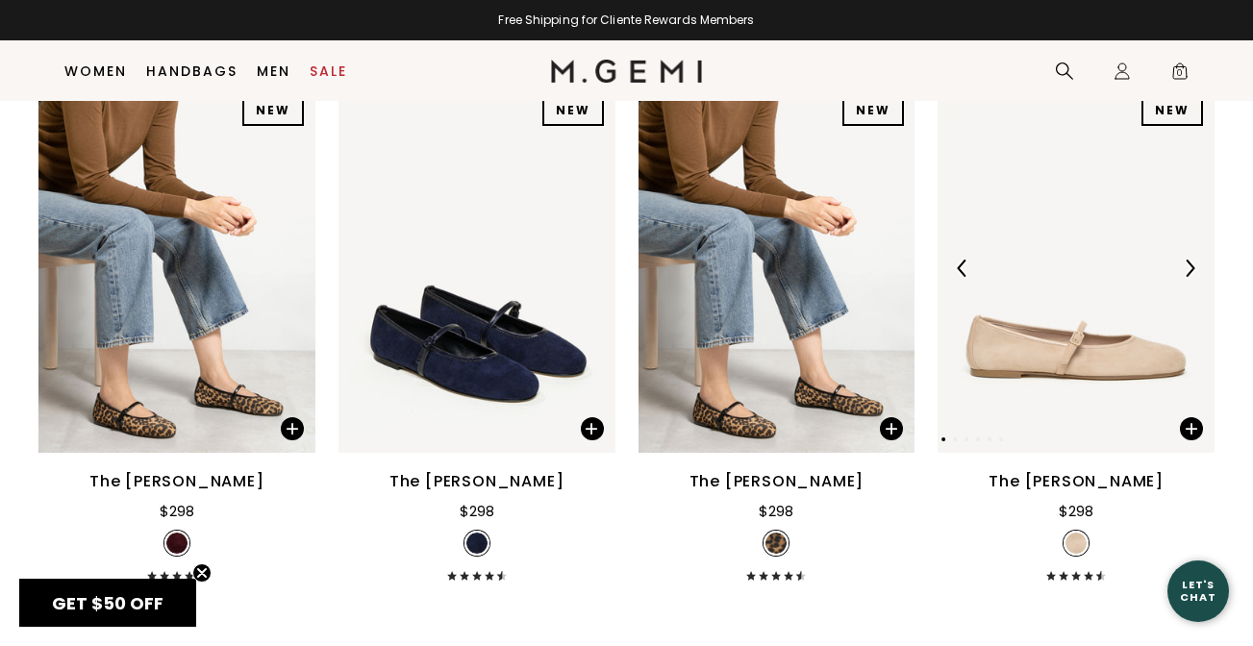
click at [1195, 266] on img at bounding box center [1189, 268] width 17 height 17
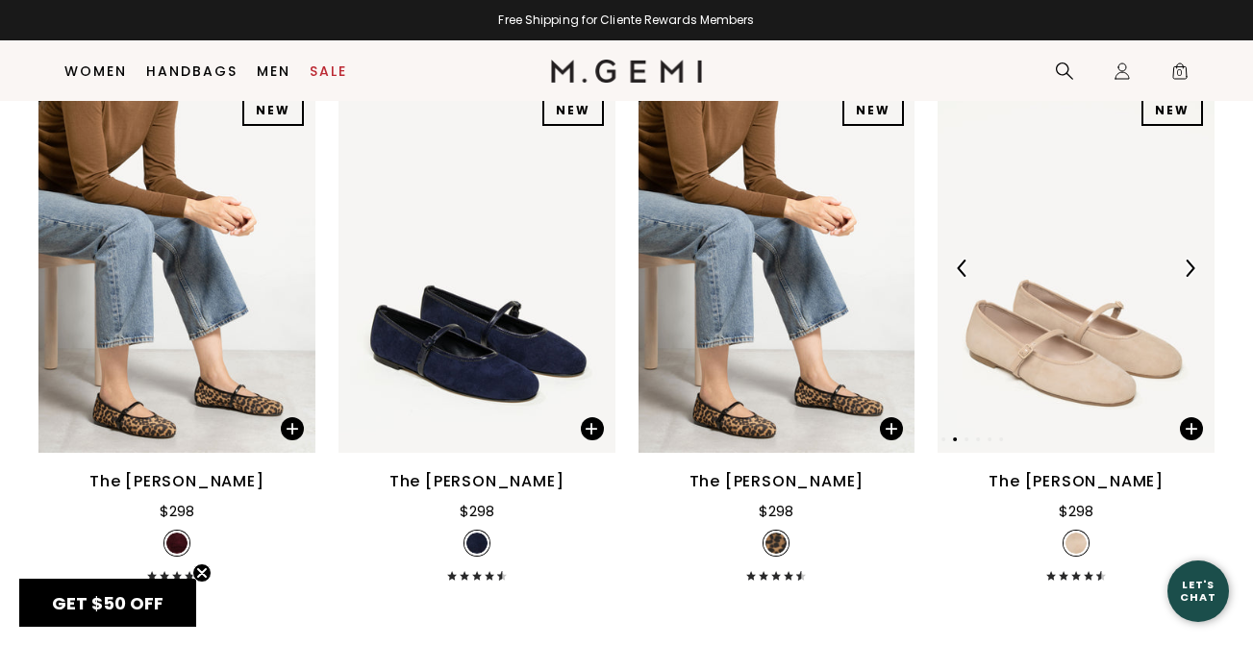
click at [1195, 266] on img at bounding box center [1189, 268] width 17 height 17
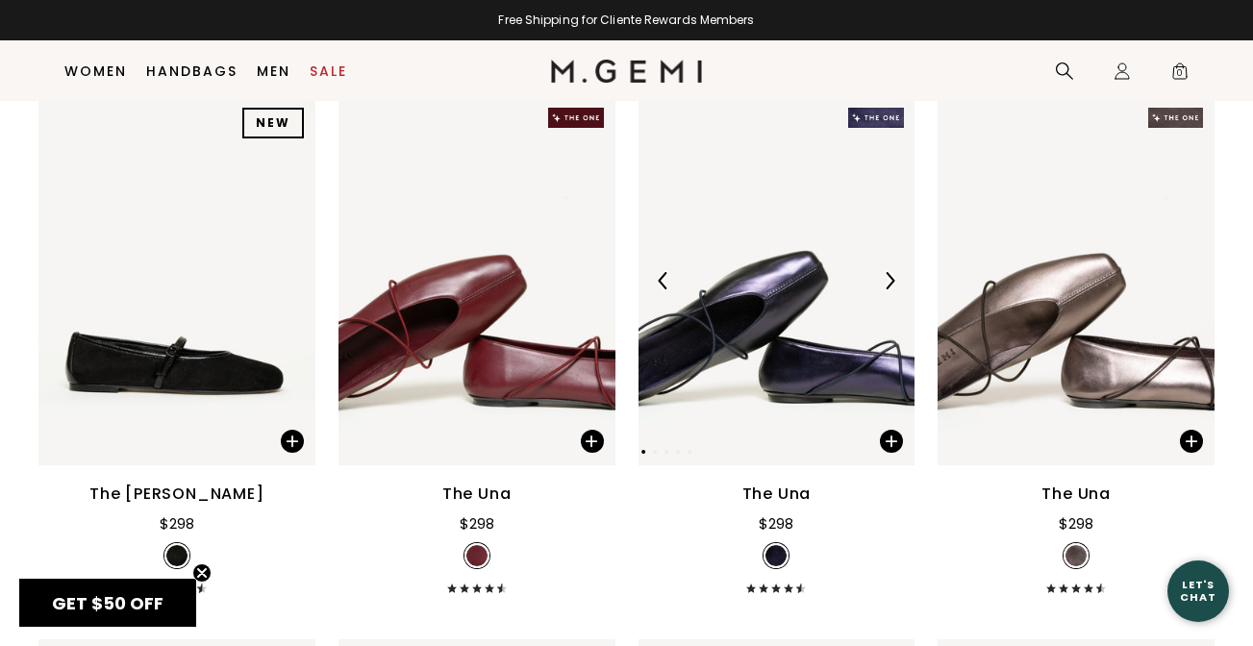
scroll to position [3564, 0]
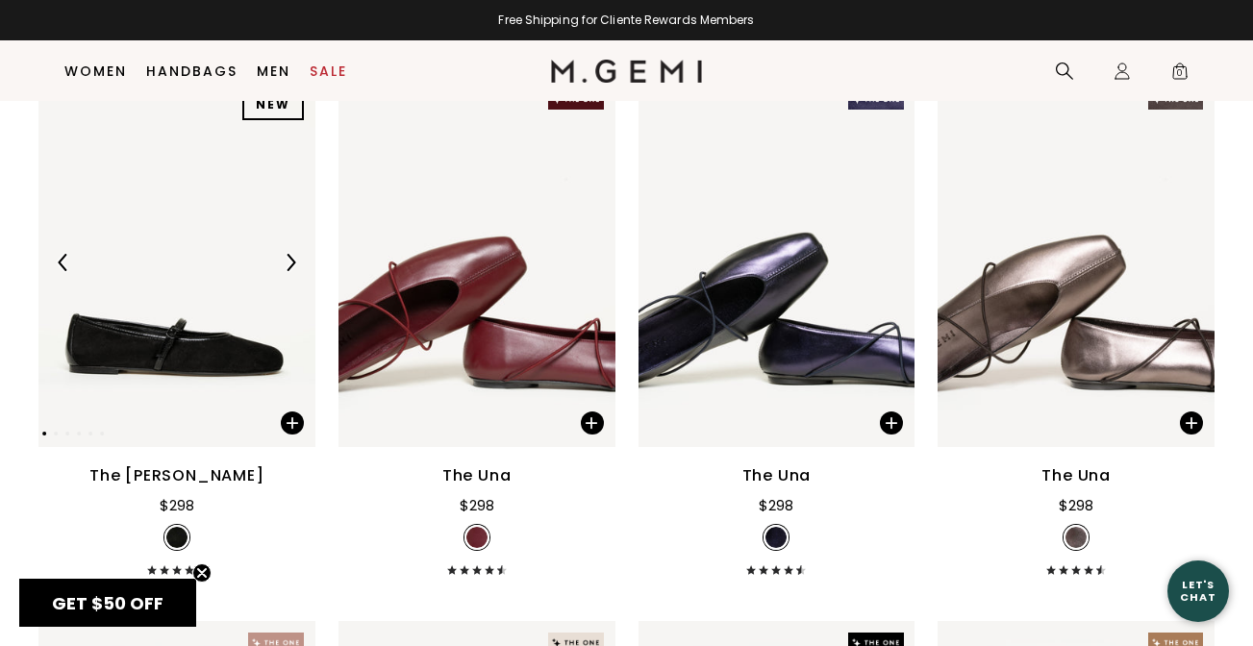
click at [289, 259] on img at bounding box center [290, 262] width 17 height 17
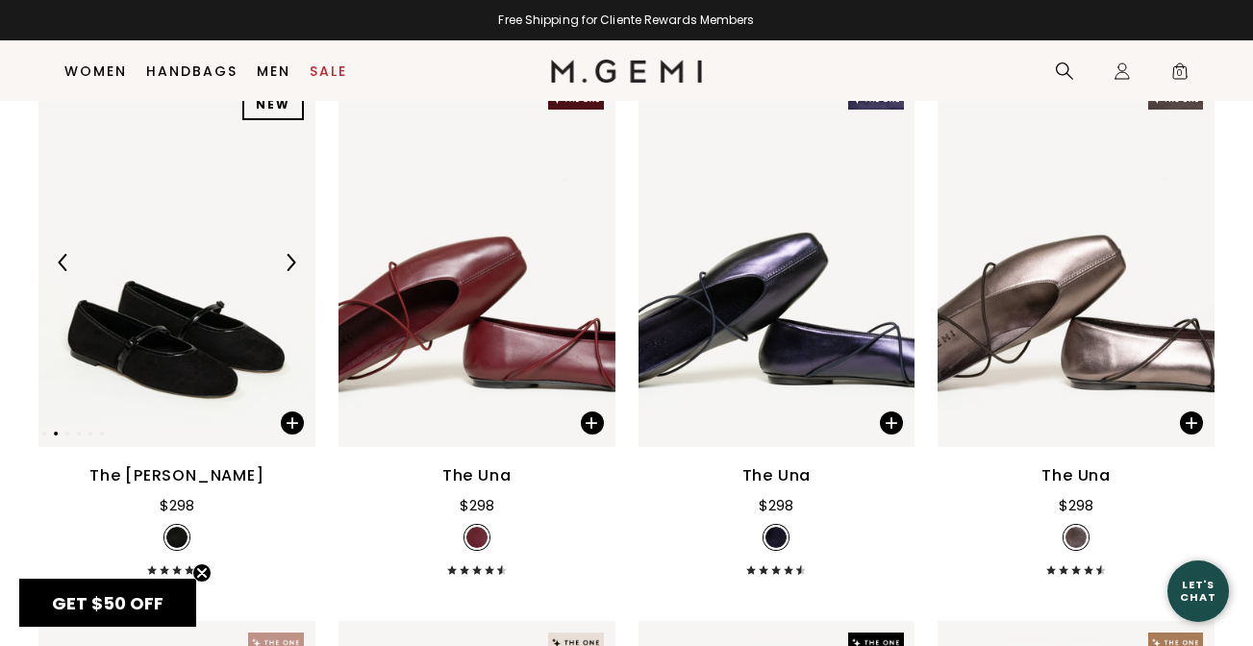
click at [289, 259] on img at bounding box center [290, 262] width 17 height 17
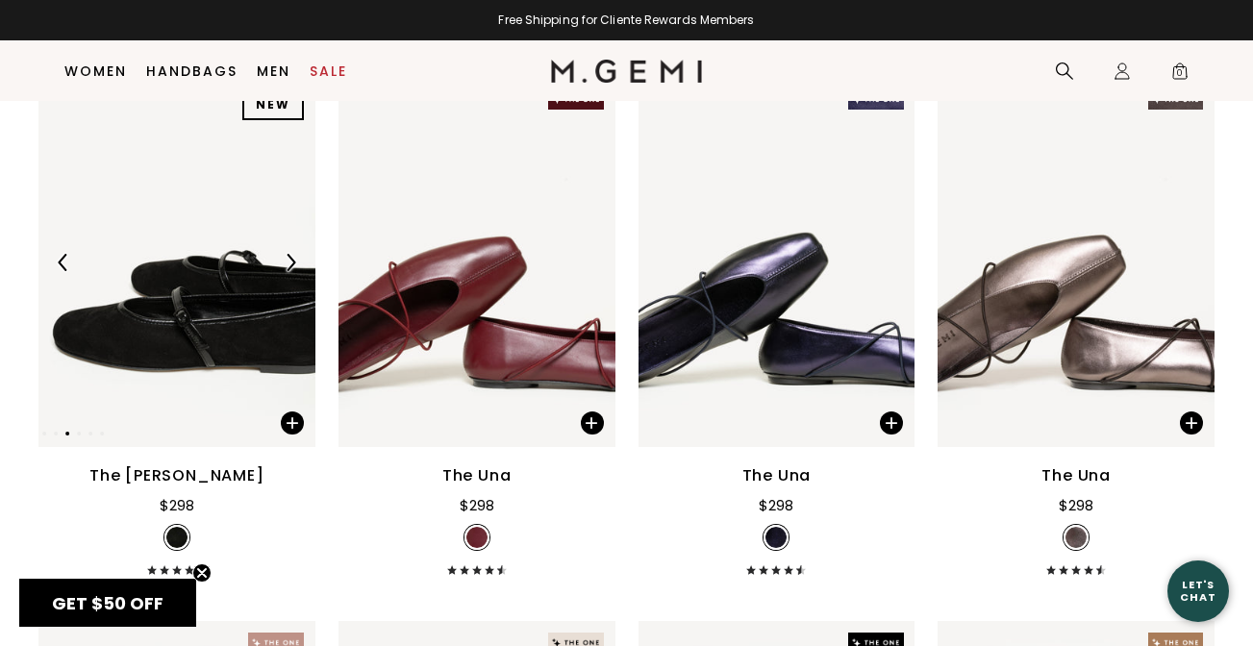
click at [289, 259] on img at bounding box center [290, 262] width 17 height 17
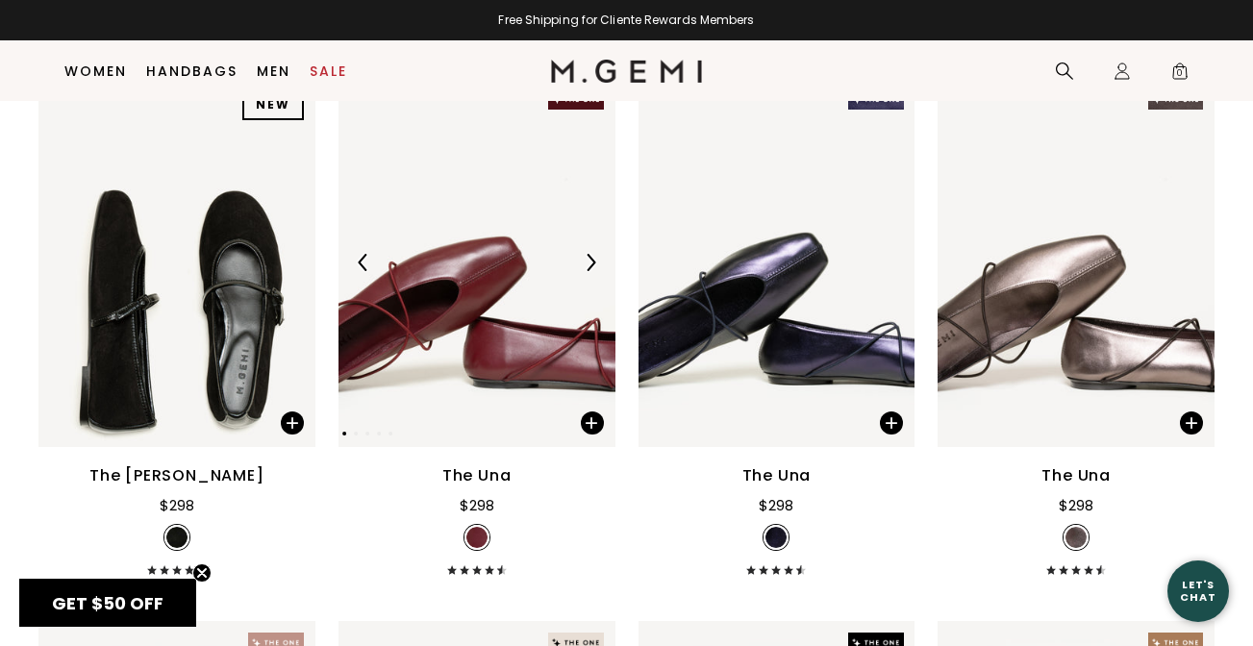
click at [585, 264] on img at bounding box center [590, 262] width 17 height 17
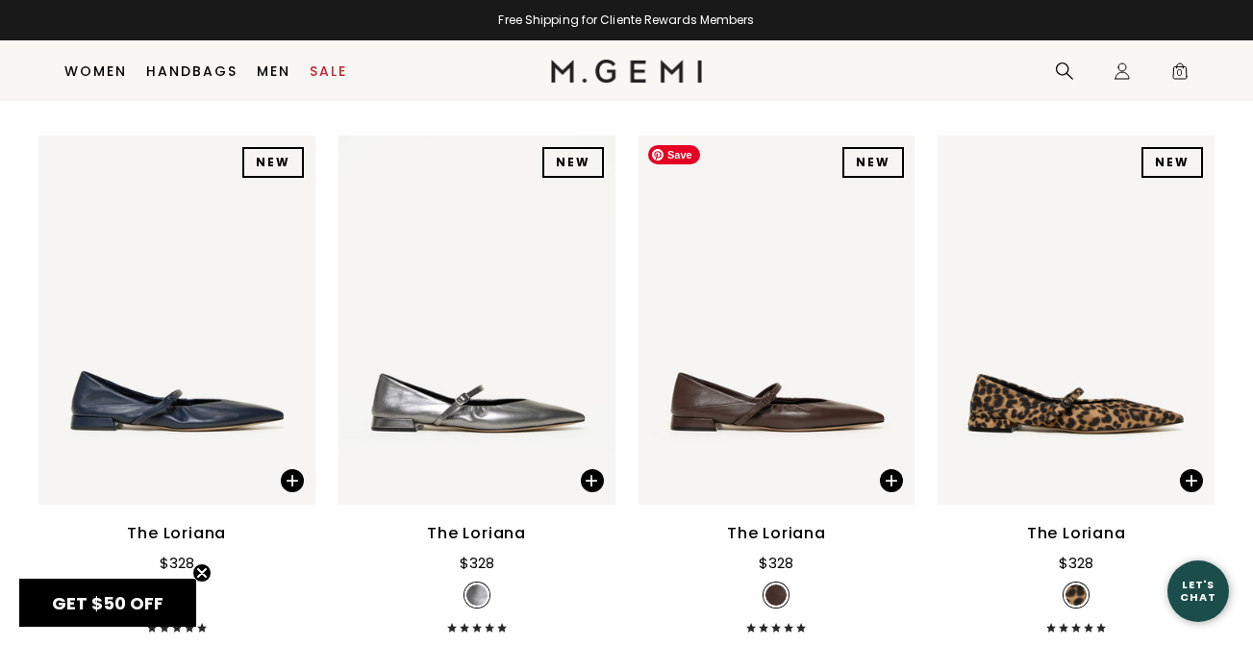
scroll to position [5721, 0]
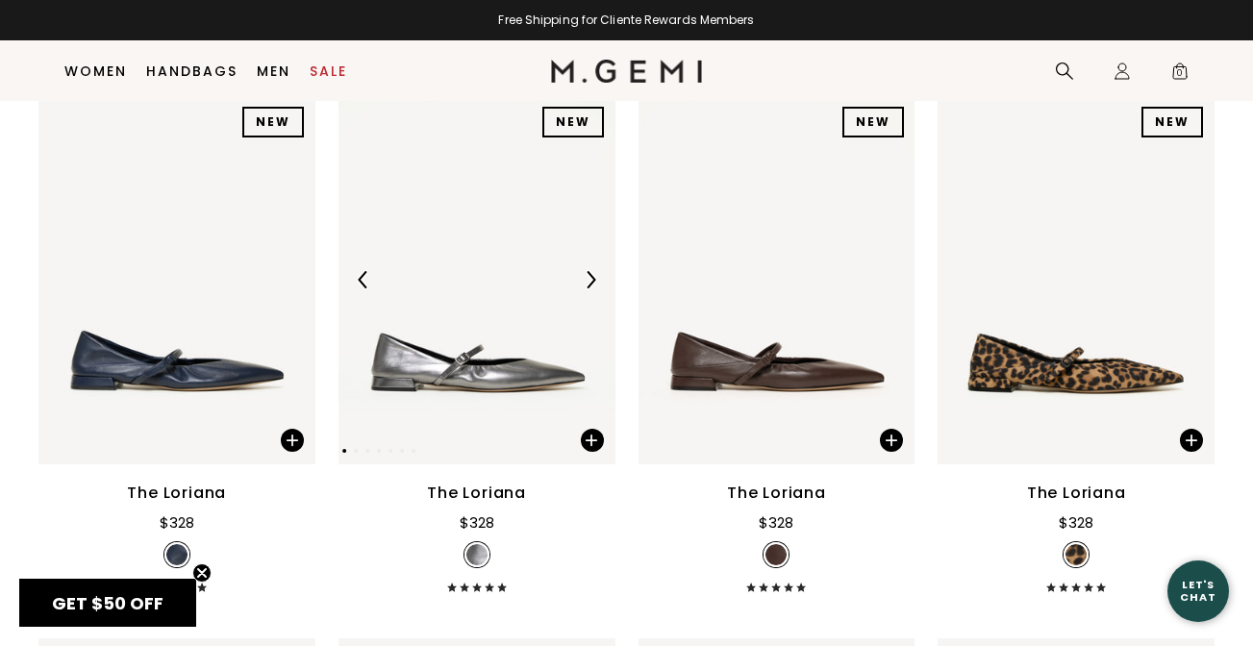
click at [594, 282] on img at bounding box center [590, 279] width 17 height 17
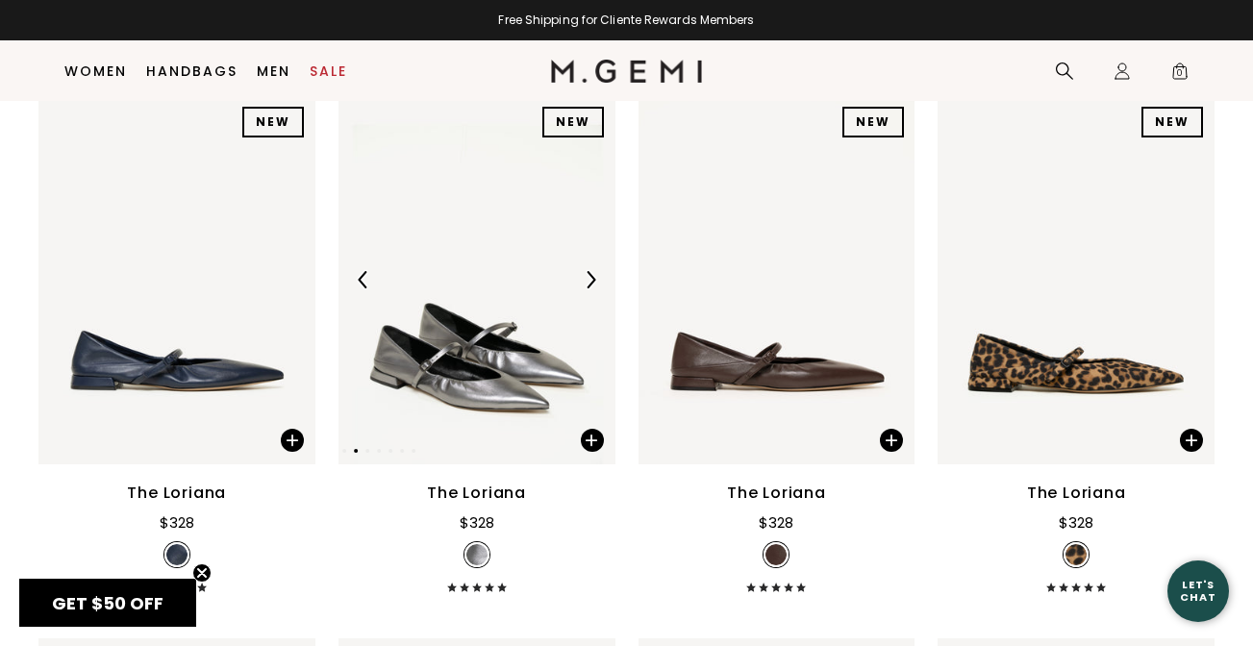
click at [594, 282] on img at bounding box center [590, 279] width 17 height 17
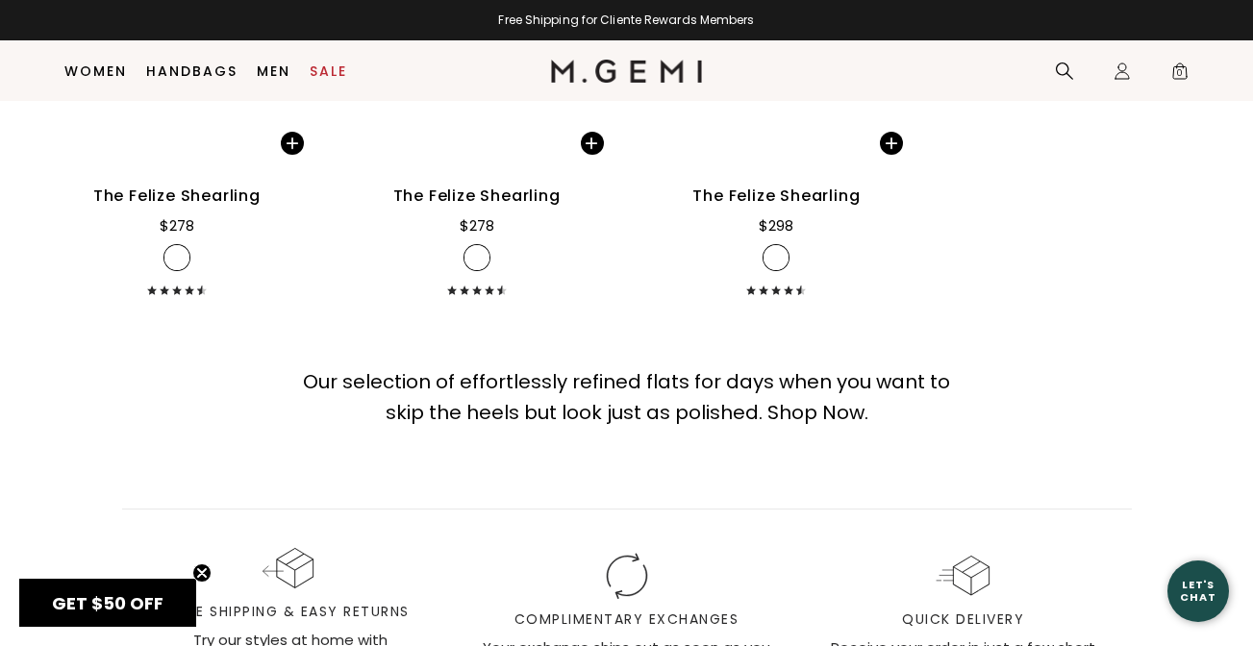
scroll to position [10415, 0]
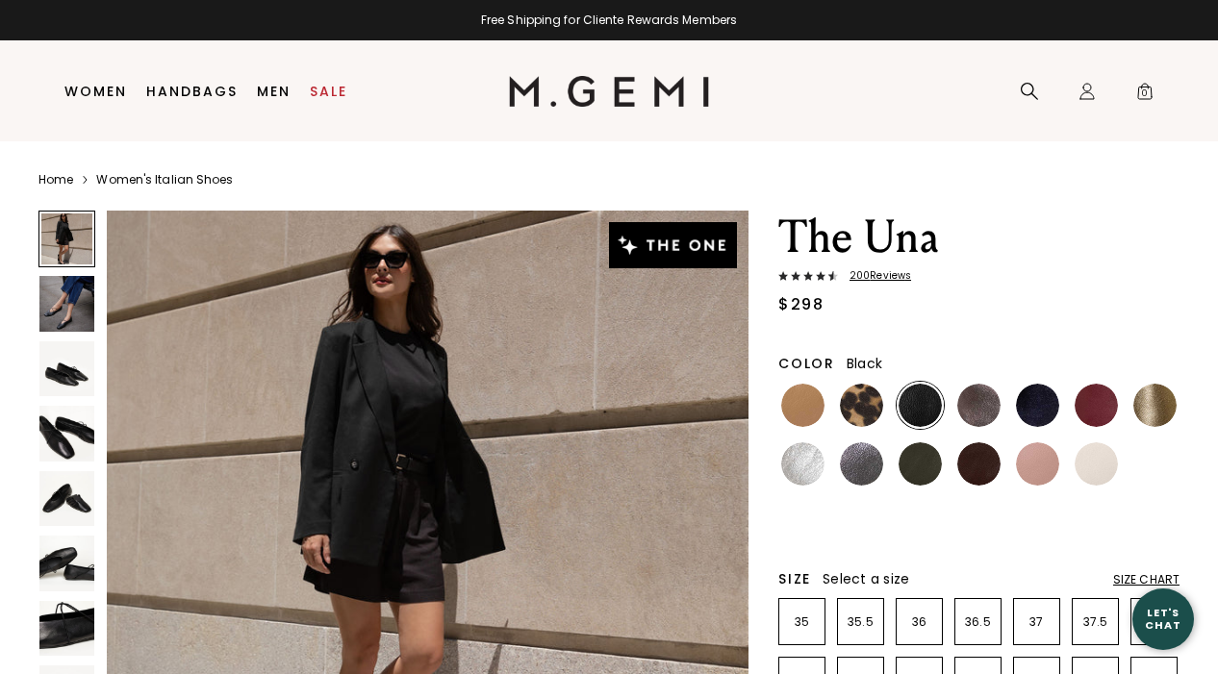
click at [68, 367] on img at bounding box center [66, 368] width 55 height 55
click at [65, 316] on img at bounding box center [66, 303] width 55 height 55
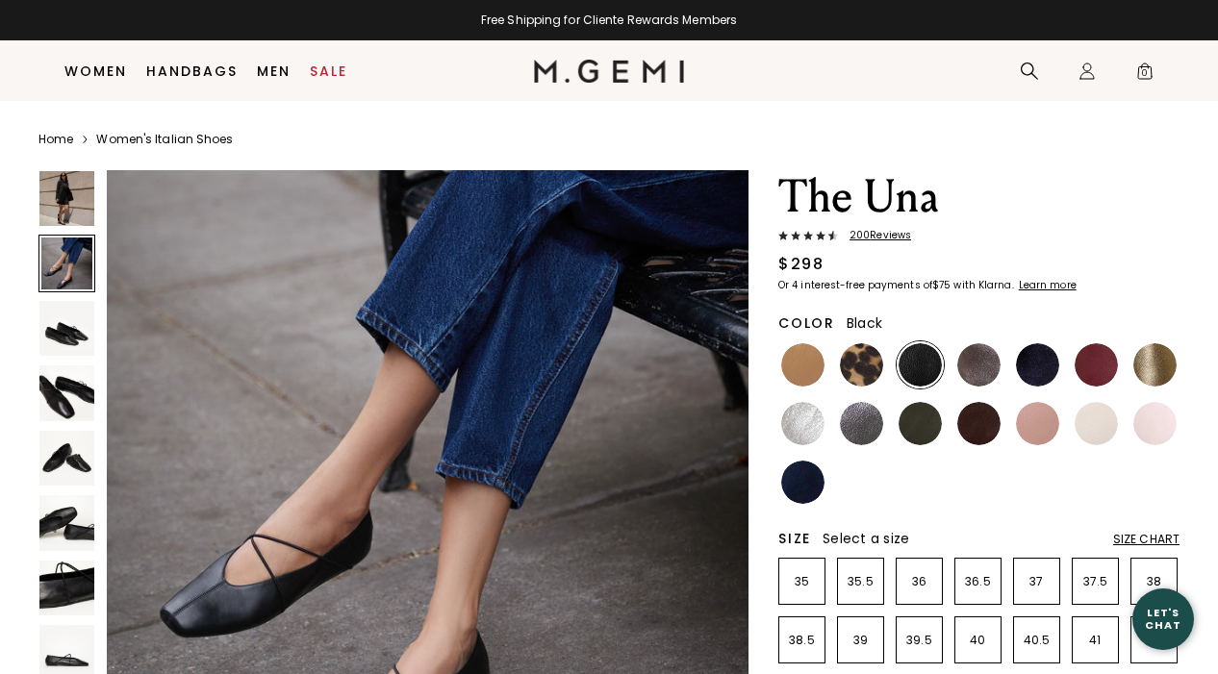
click at [59, 431] on img at bounding box center [66, 458] width 55 height 55
click at [67, 366] on img at bounding box center [66, 393] width 55 height 55
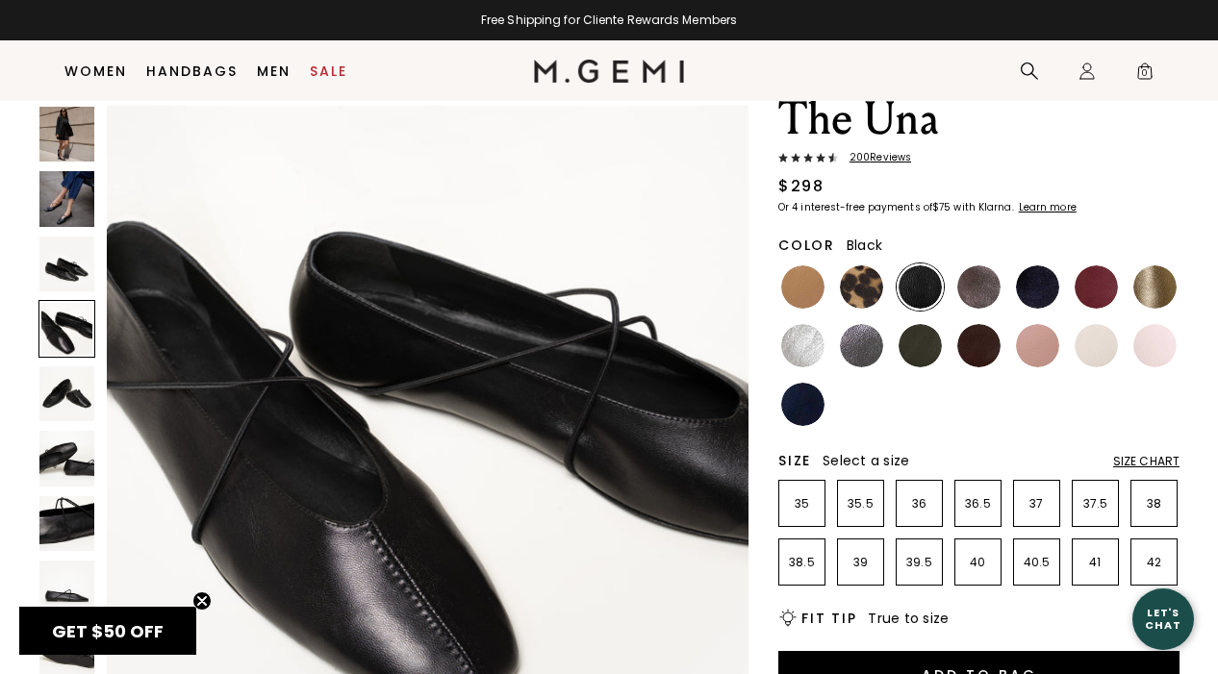
click at [63, 391] on img at bounding box center [66, 394] width 55 height 55
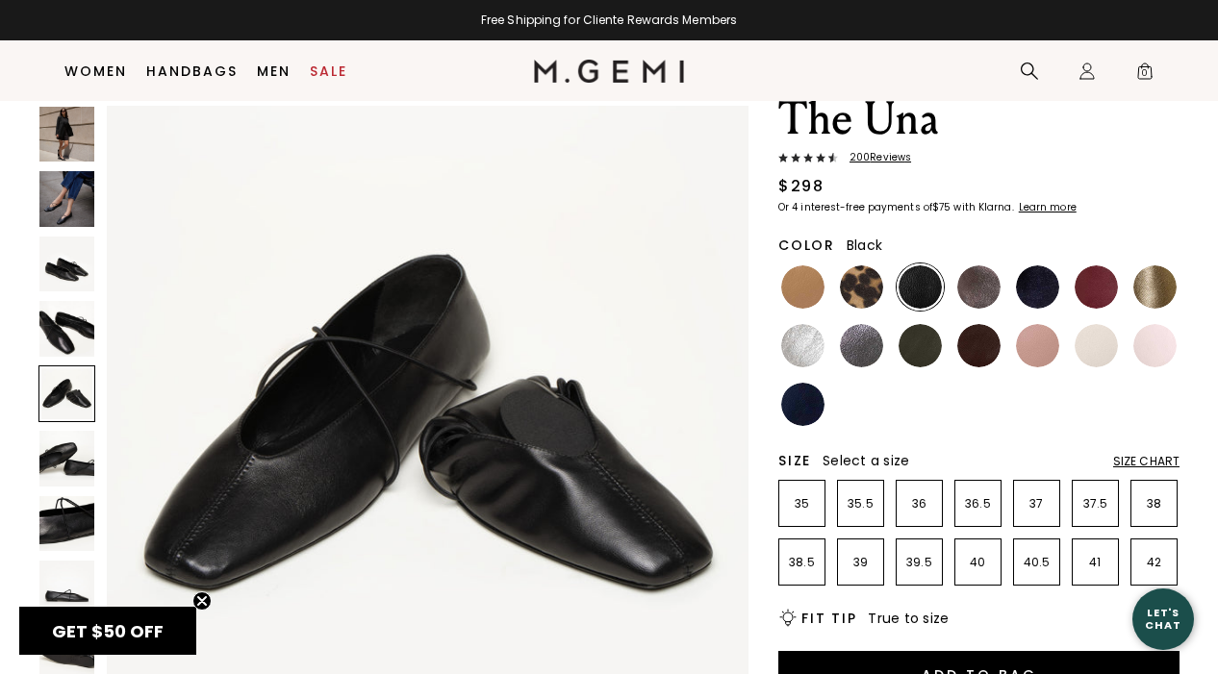
scroll to position [129, 0]
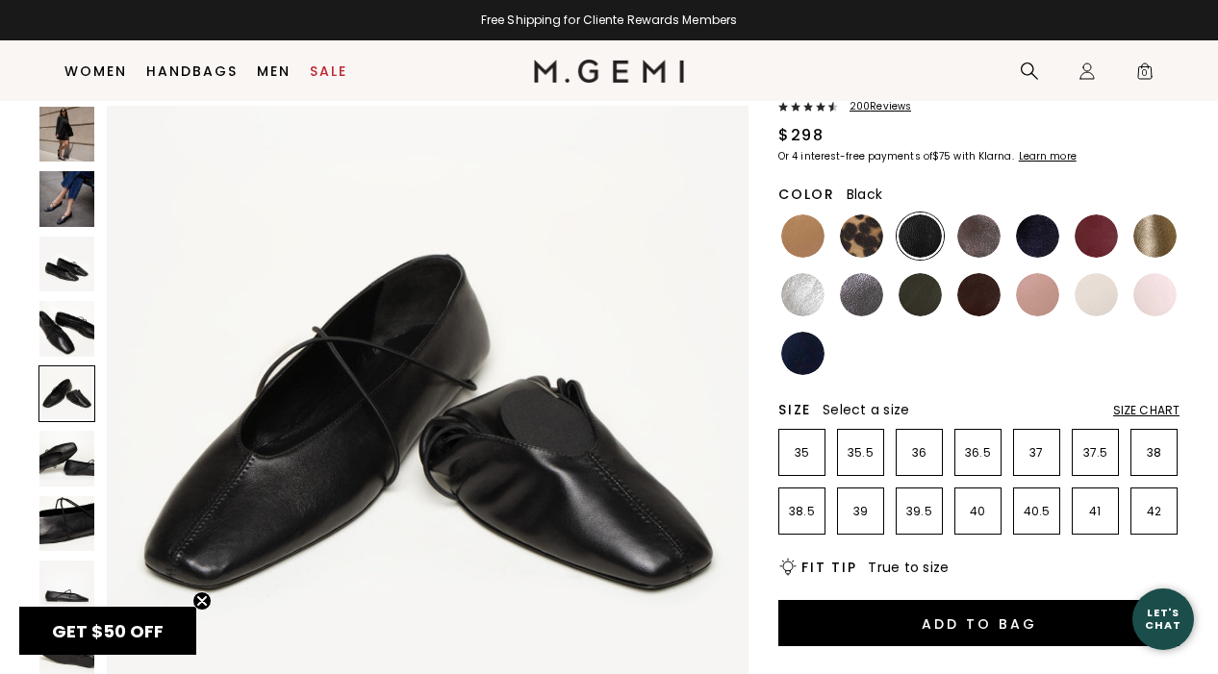
click at [63, 459] on img at bounding box center [66, 458] width 55 height 55
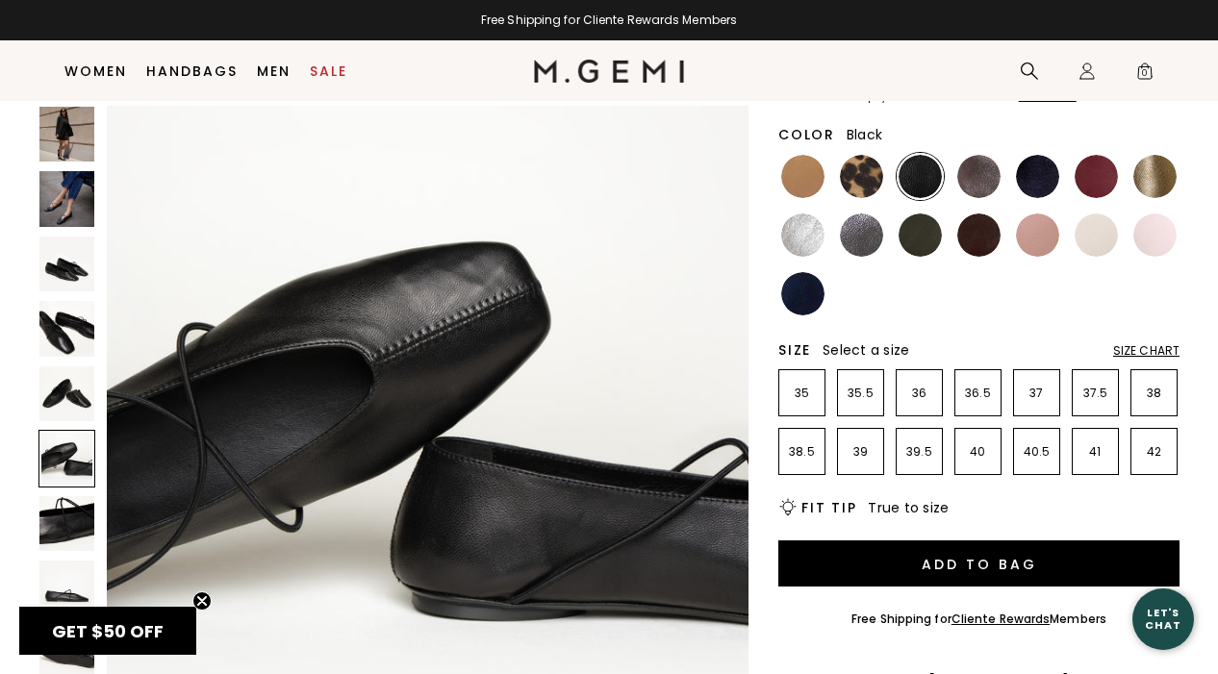
scroll to position [190, 0]
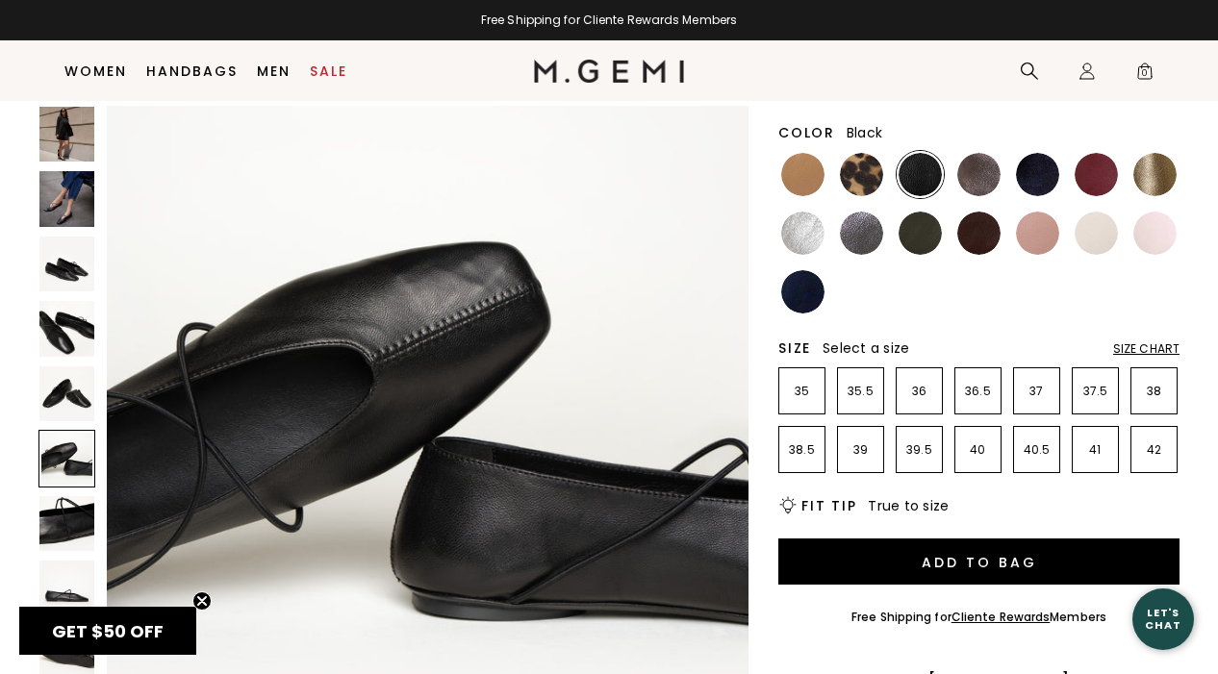
click at [60, 535] on img at bounding box center [66, 523] width 55 height 55
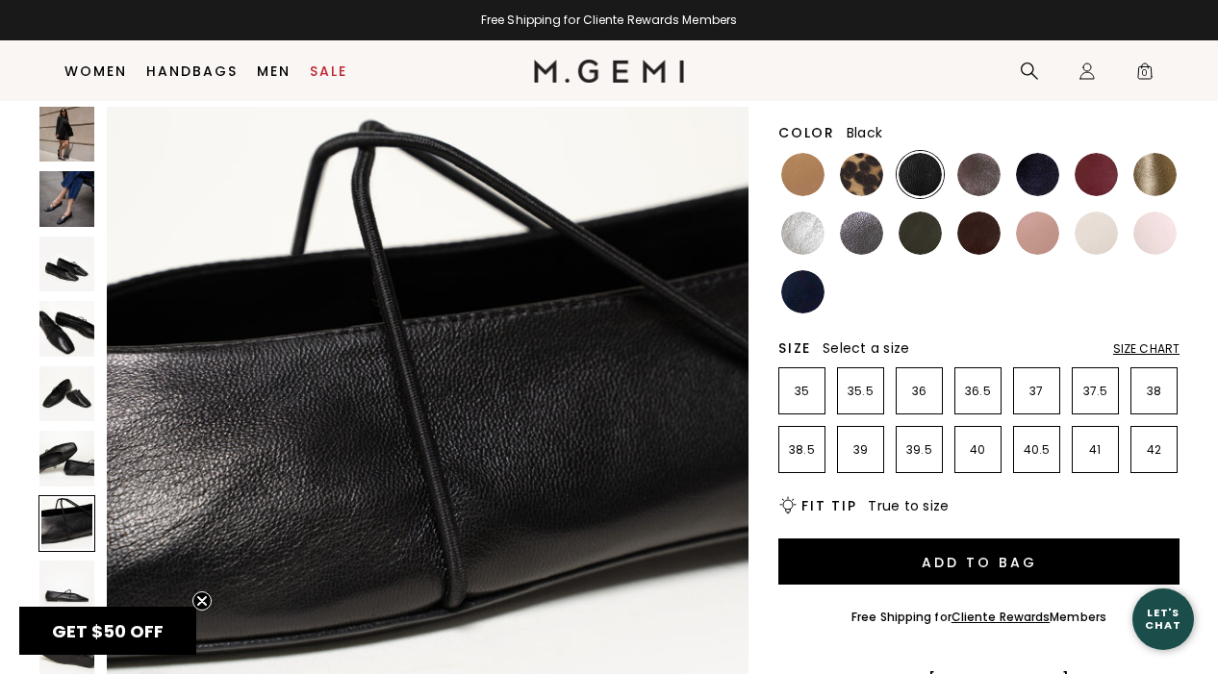
scroll to position [3962, 0]
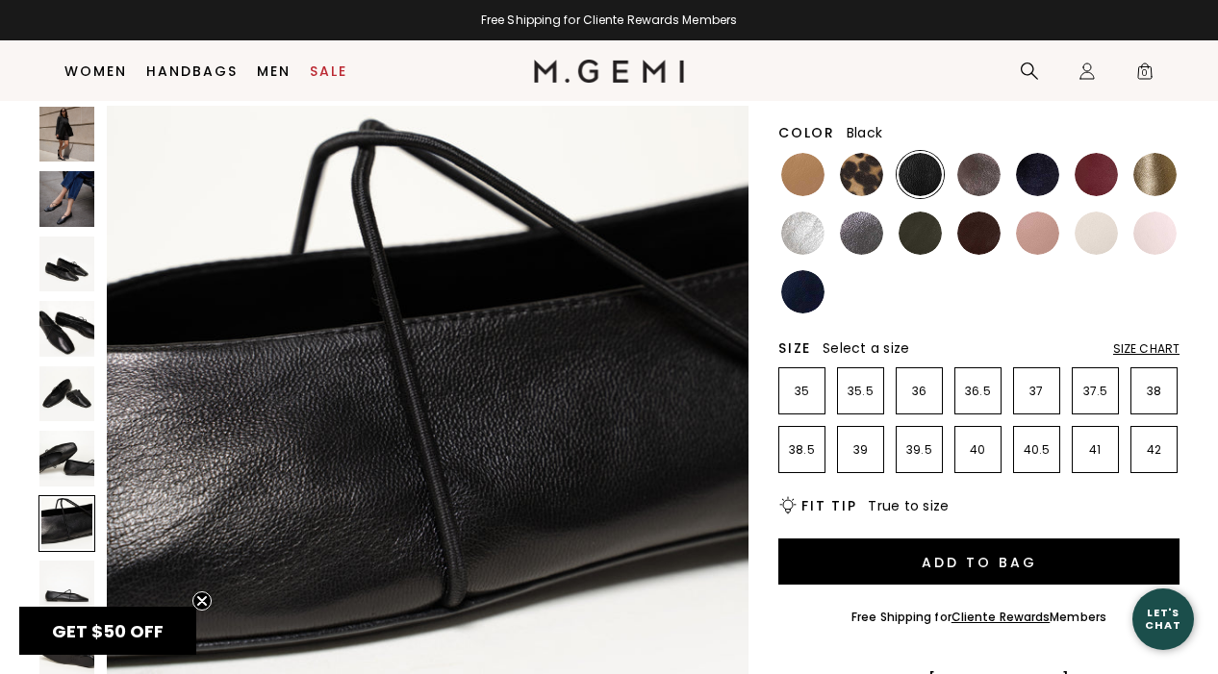
click at [63, 335] on img at bounding box center [66, 328] width 55 height 55
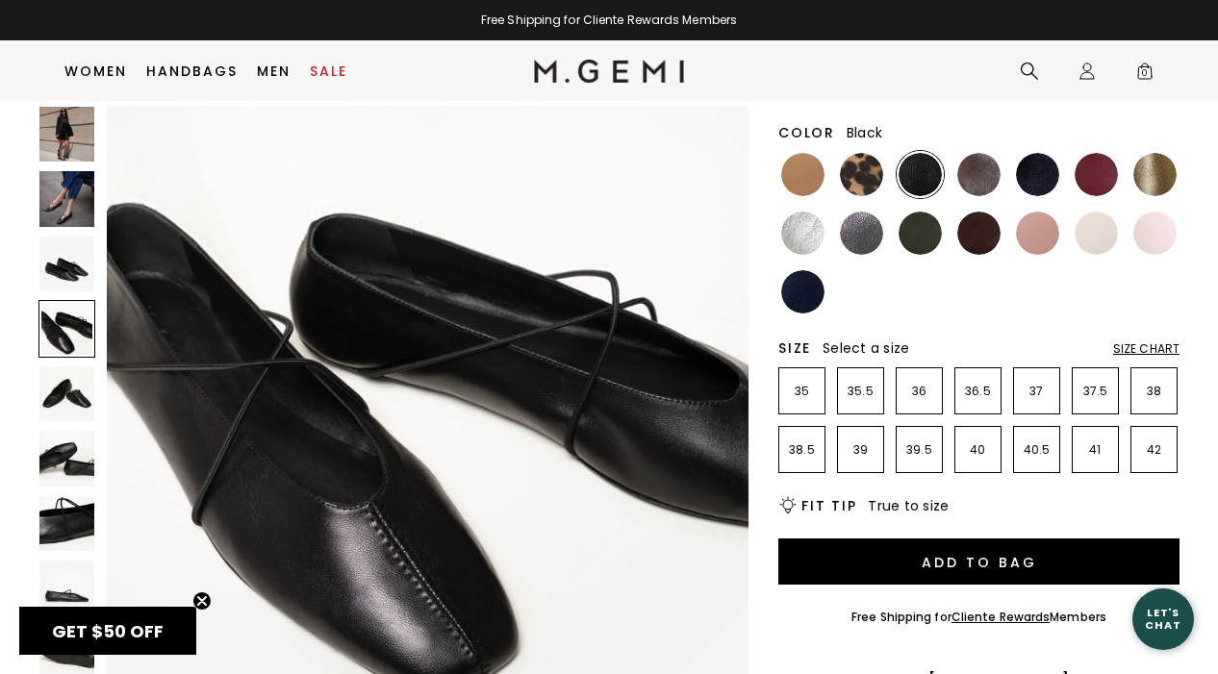
scroll to position [1982, 0]
